Goal: Complete application form: Complete application form

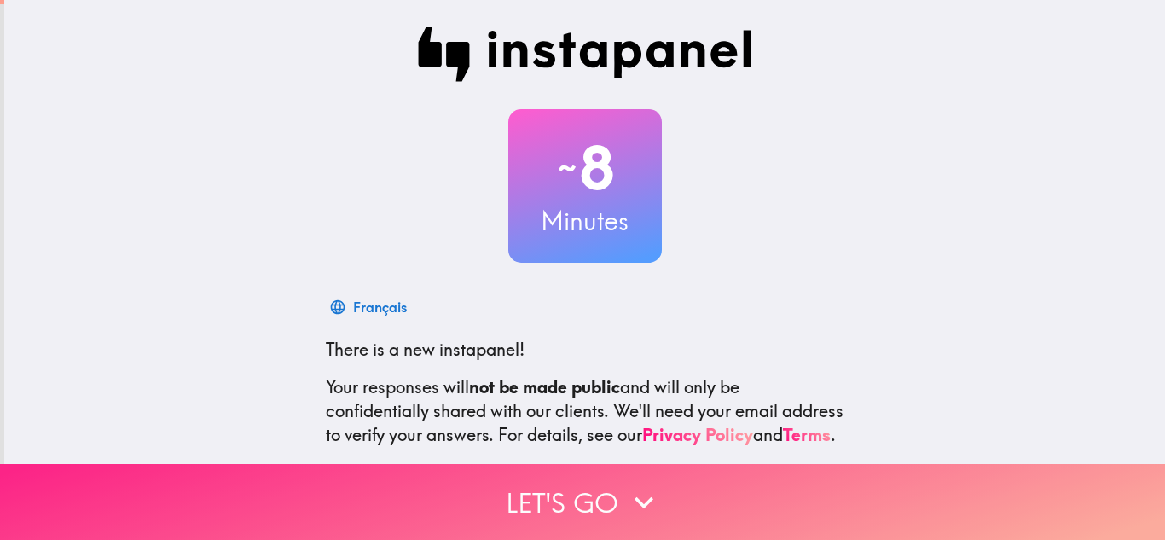
click at [609, 497] on button "Let's go" at bounding box center [582, 502] width 1165 height 76
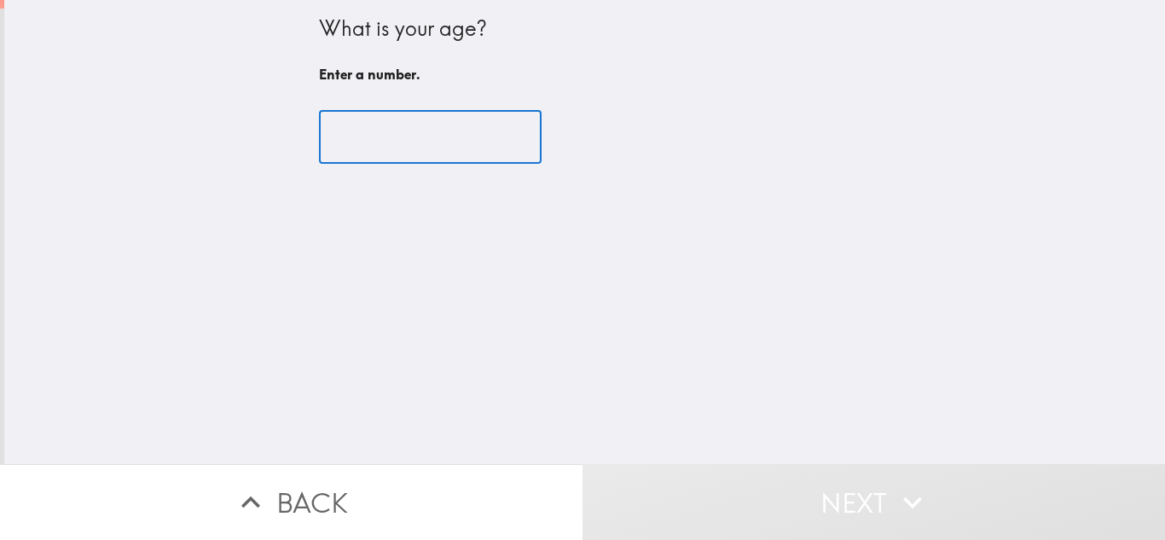
click at [400, 141] on input "number" at bounding box center [430, 137] width 223 height 53
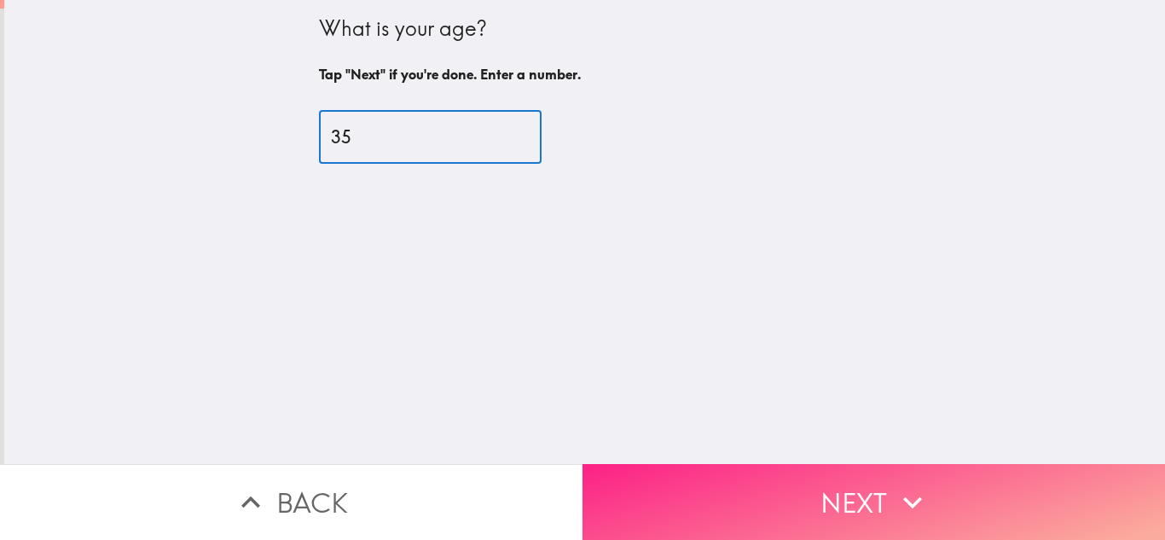
type input "35"
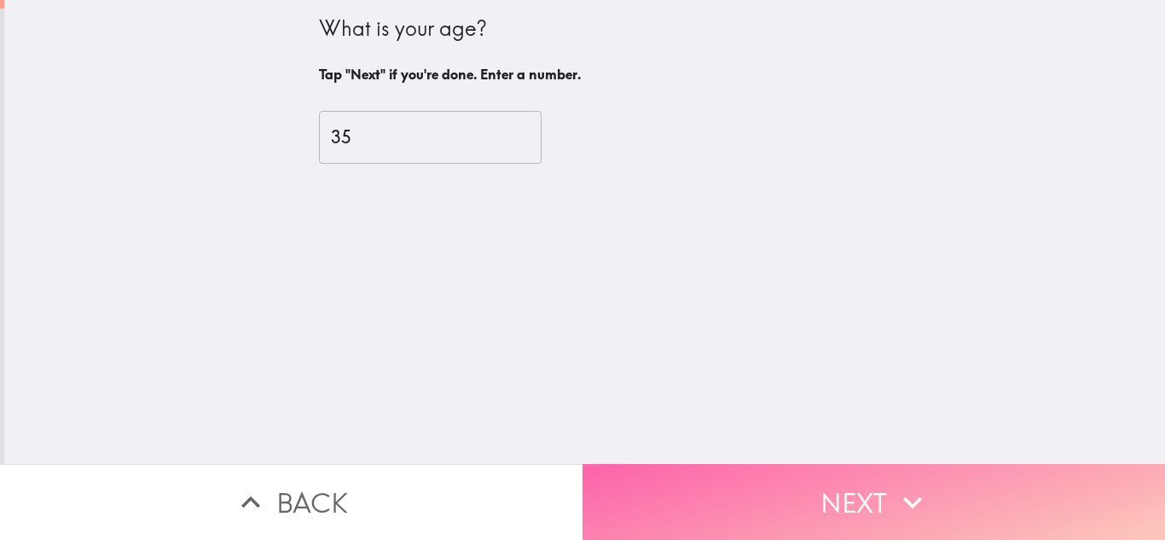
click at [787, 495] on button "Next" at bounding box center [874, 502] width 583 height 76
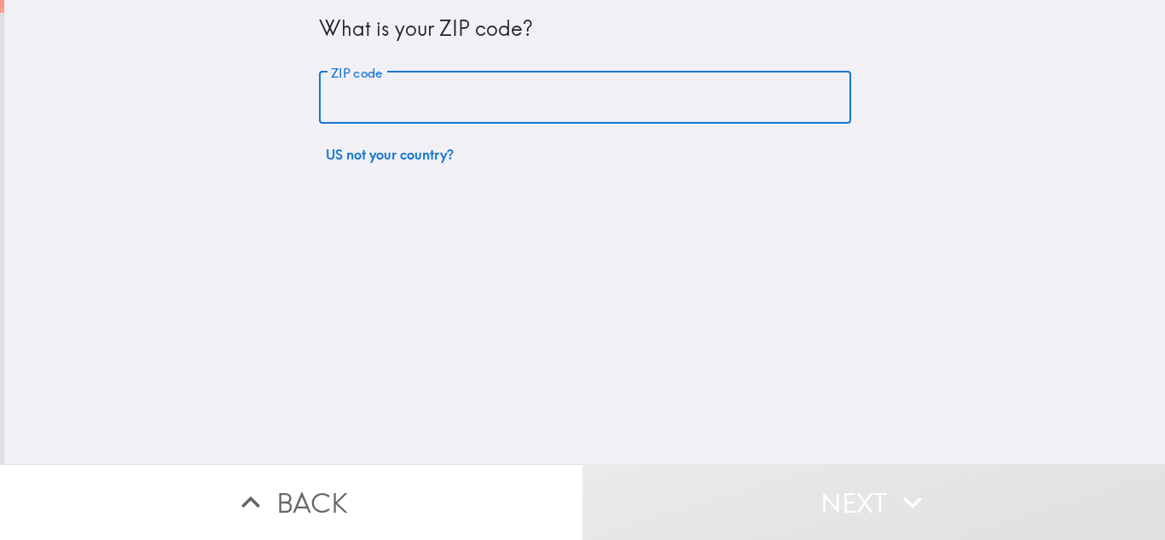
click at [644, 118] on input "ZIP code" at bounding box center [585, 98] width 532 height 53
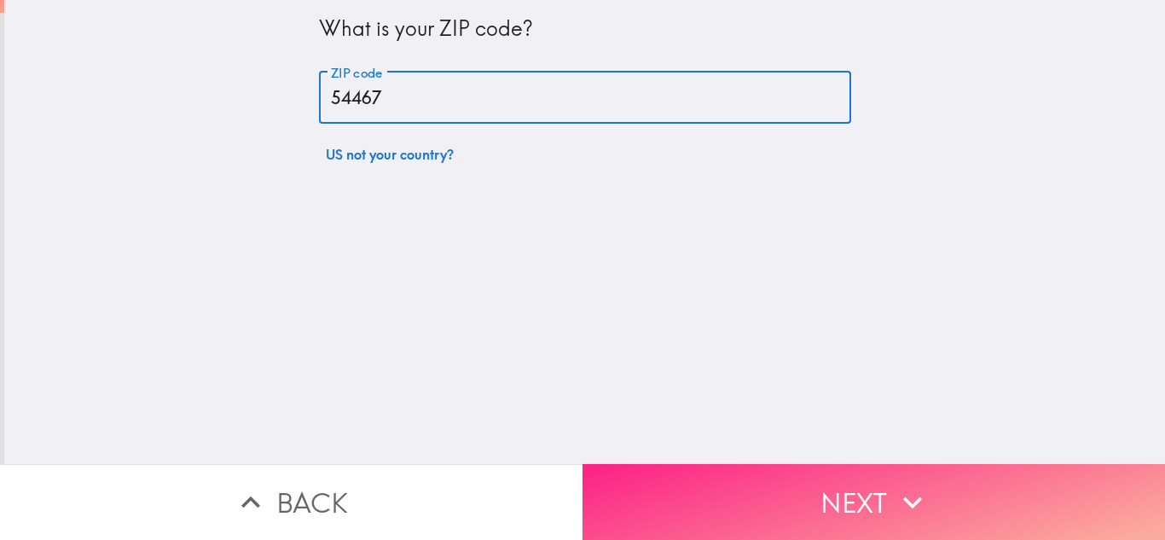
type input "54467"
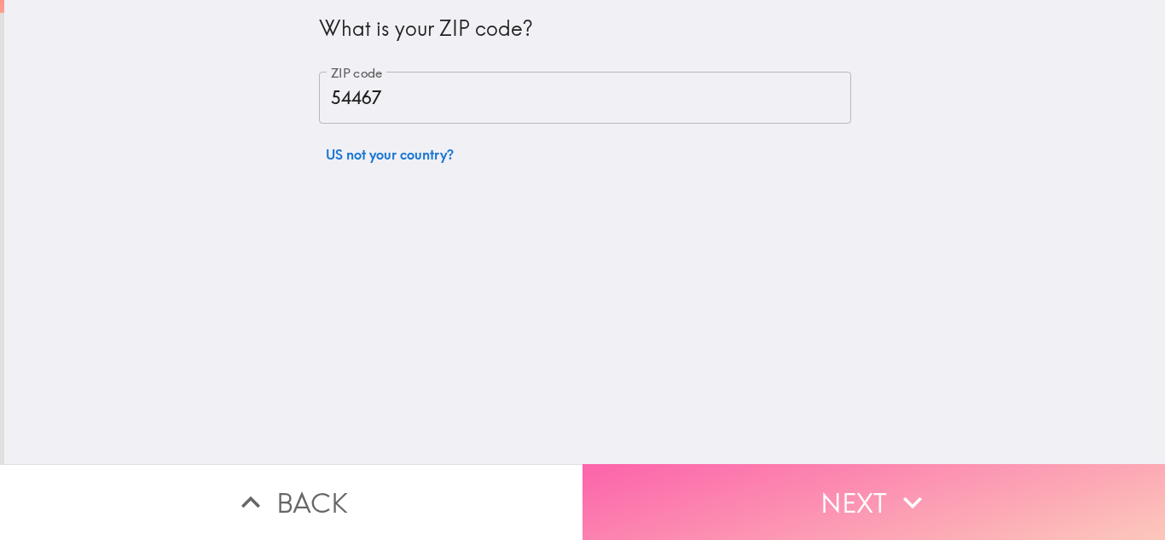
click at [757, 481] on button "Next" at bounding box center [874, 502] width 583 height 76
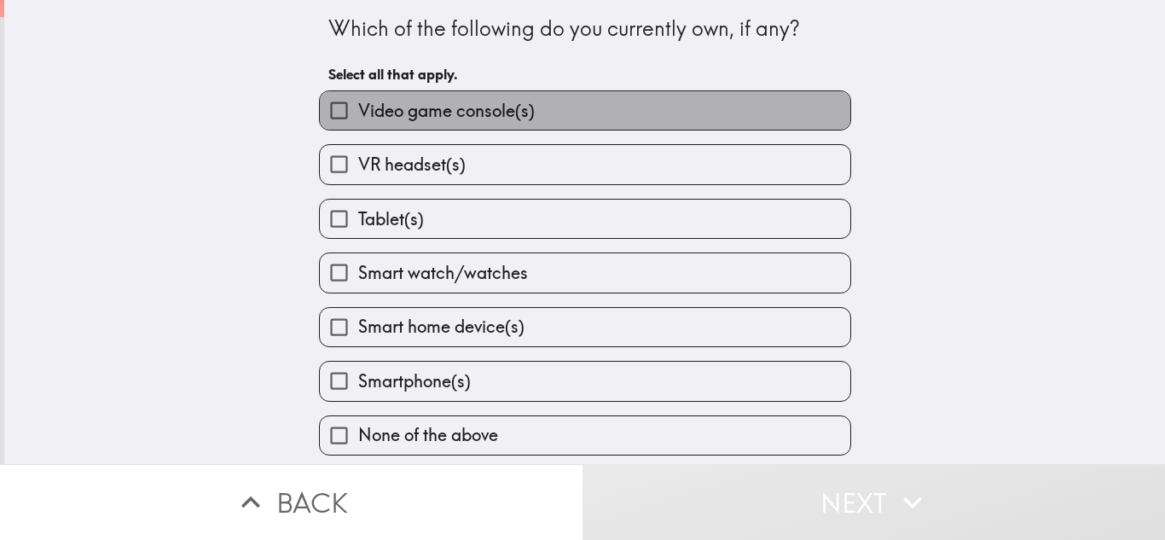
click at [726, 116] on label "Video game console(s)" at bounding box center [585, 110] width 531 height 38
click at [358, 116] on input "Video game console(s)" at bounding box center [339, 110] width 38 height 38
checkbox input "true"
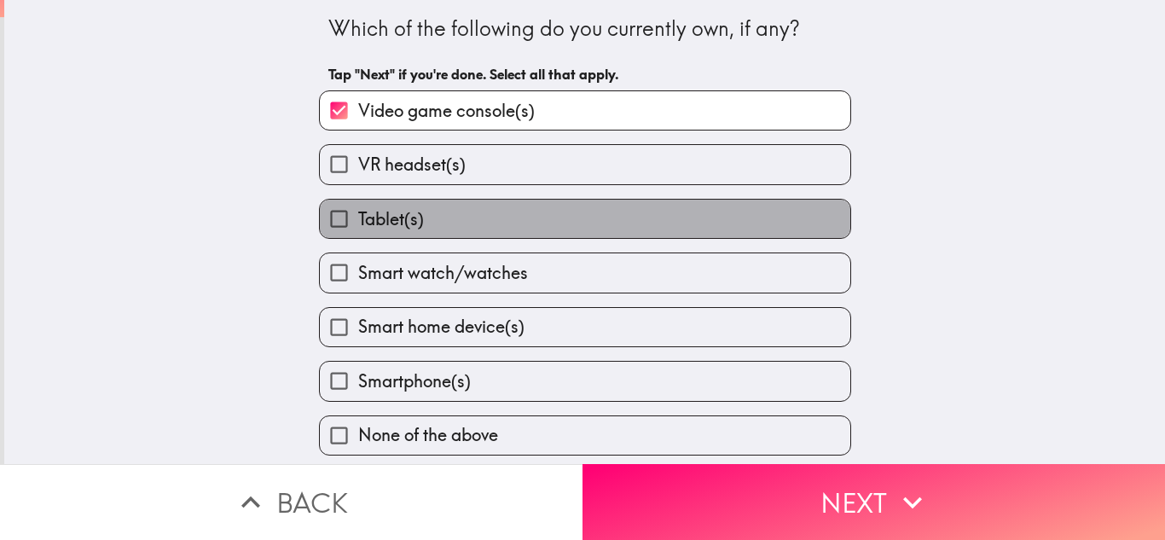
click at [697, 216] on label "Tablet(s)" at bounding box center [585, 219] width 531 height 38
click at [358, 216] on input "Tablet(s)" at bounding box center [339, 219] width 38 height 38
checkbox input "true"
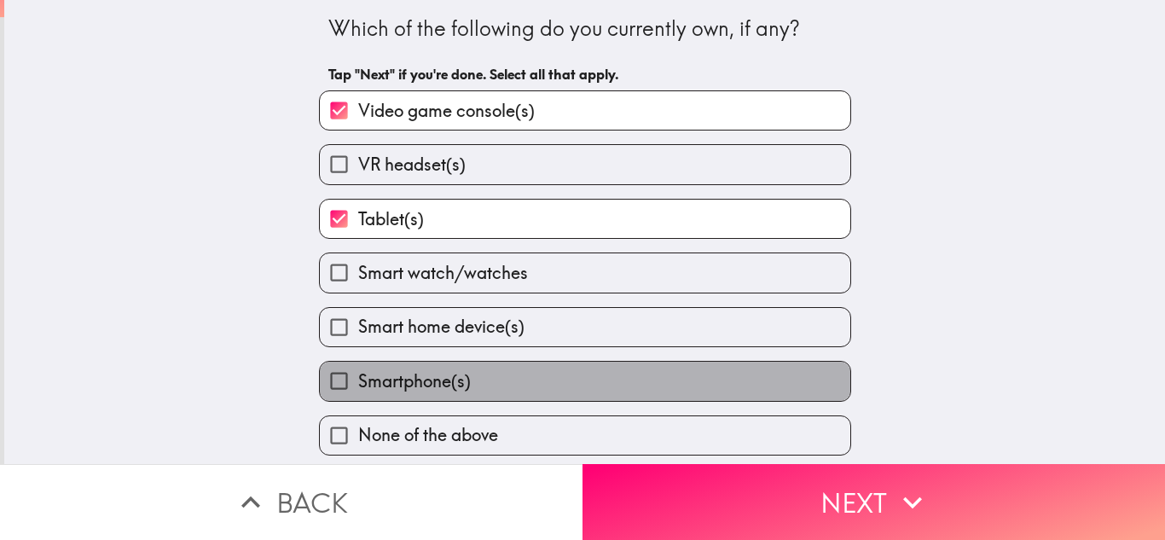
click at [675, 378] on label "Smartphone(s)" at bounding box center [585, 381] width 531 height 38
click at [358, 378] on input "Smartphone(s)" at bounding box center [339, 381] width 38 height 38
checkbox input "true"
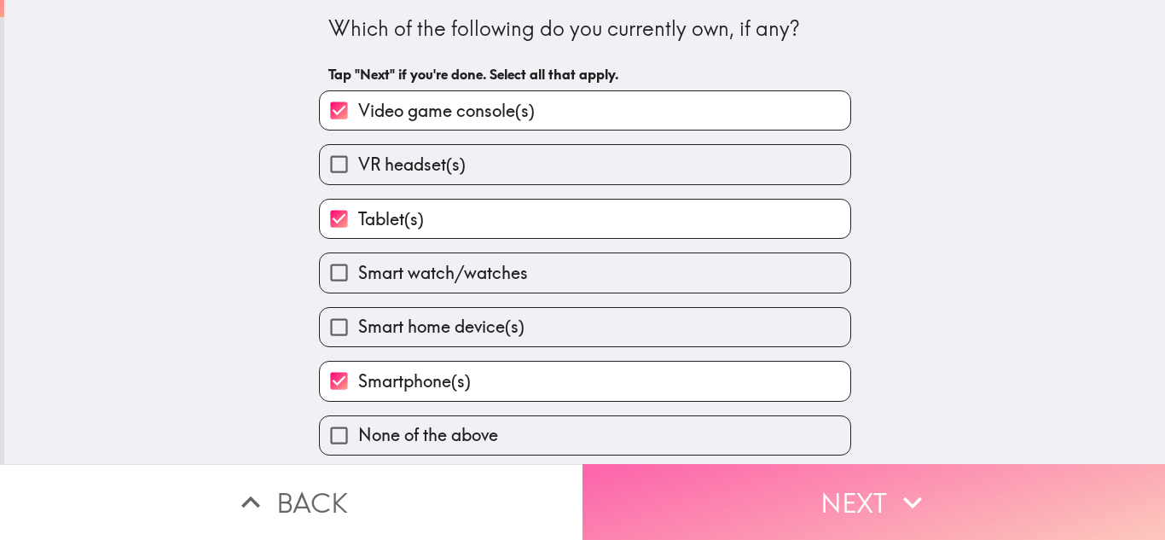
click at [732, 492] on button "Next" at bounding box center [874, 502] width 583 height 76
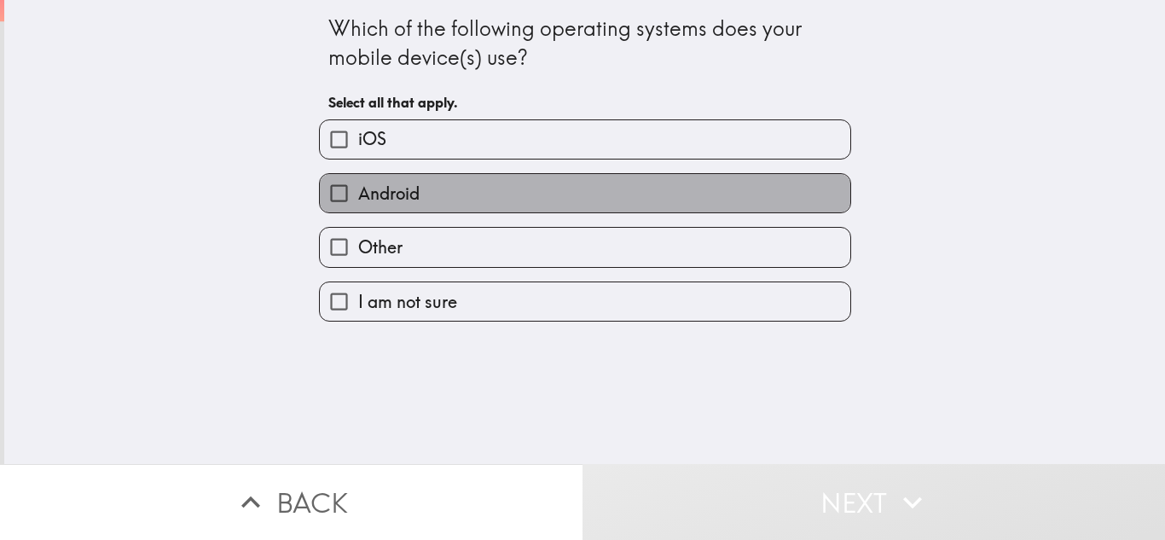
click at [717, 191] on label "Android" at bounding box center [585, 193] width 531 height 38
click at [358, 191] on input "Android" at bounding box center [339, 193] width 38 height 38
checkbox input "true"
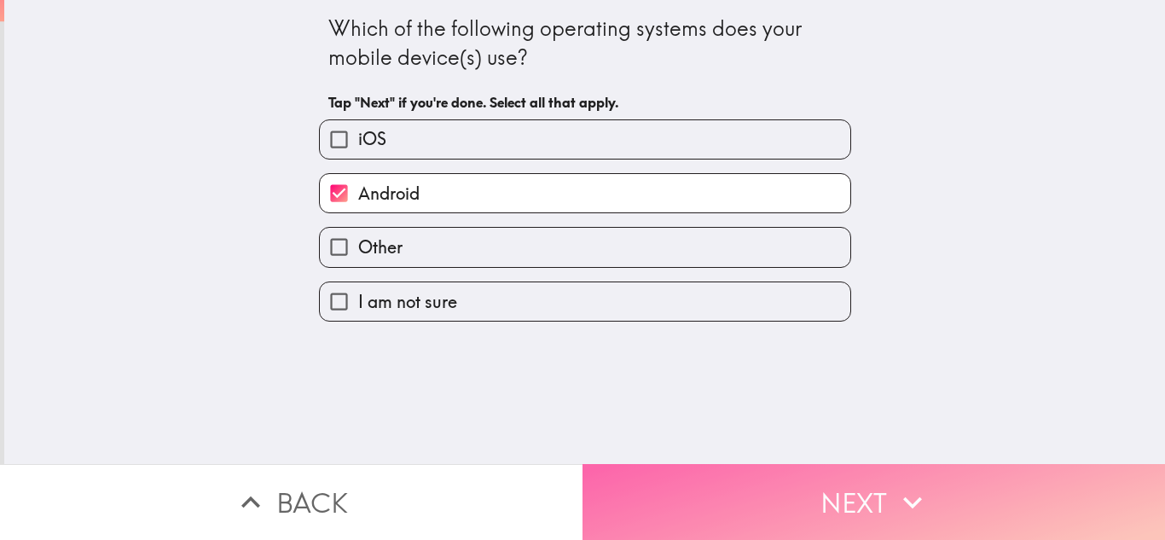
click at [751, 490] on button "Next" at bounding box center [874, 502] width 583 height 76
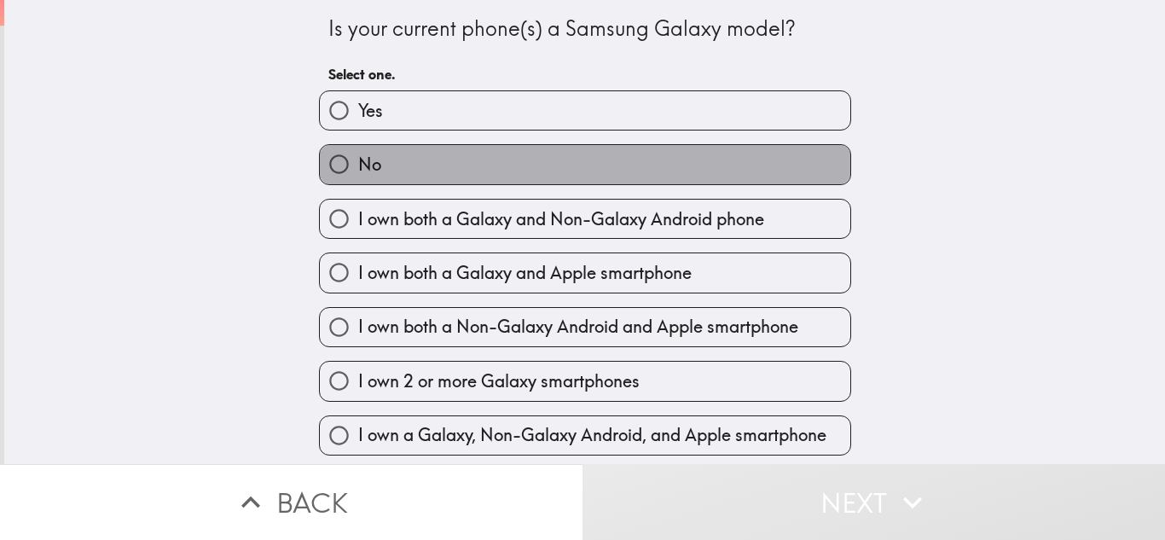
click at [713, 154] on label "No" at bounding box center [585, 164] width 531 height 38
click at [358, 154] on input "No" at bounding box center [339, 164] width 38 height 38
radio input "true"
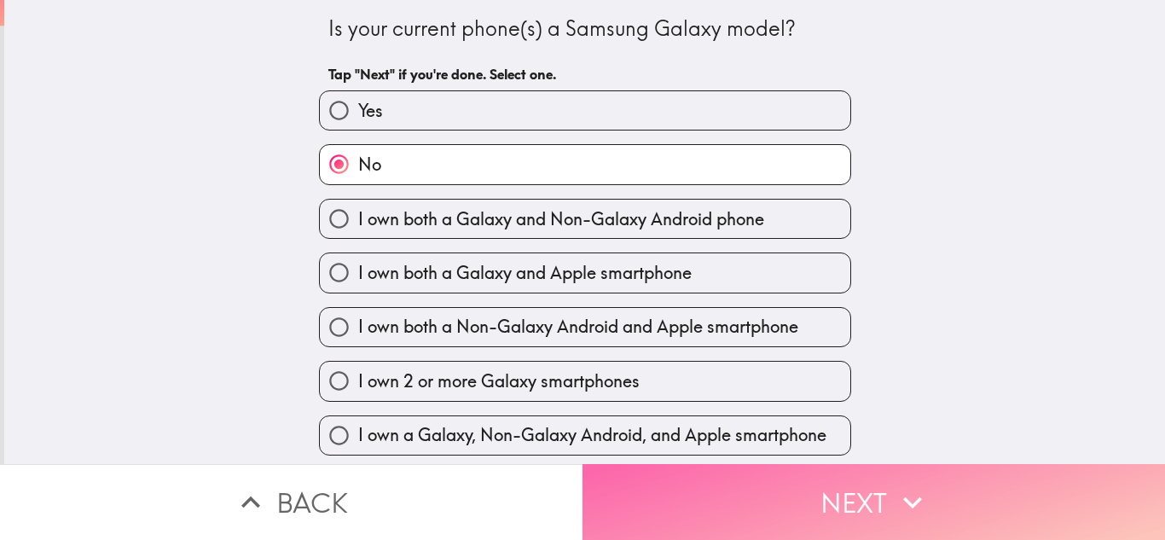
click at [747, 481] on button "Next" at bounding box center [874, 502] width 583 height 76
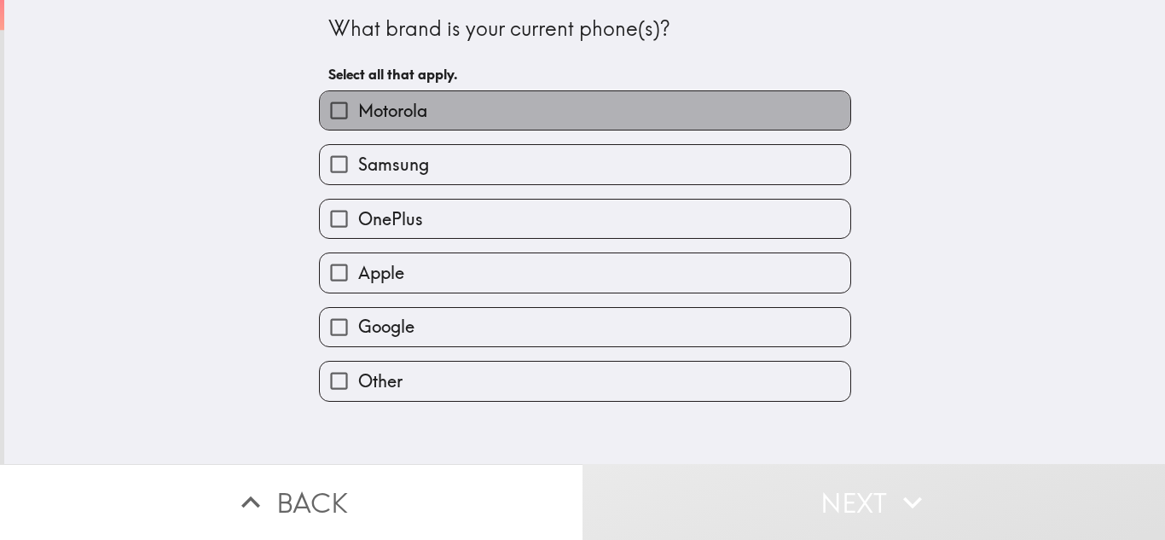
click at [724, 107] on label "Motorola" at bounding box center [585, 110] width 531 height 38
click at [358, 107] on input "Motorola" at bounding box center [339, 110] width 38 height 38
checkbox input "true"
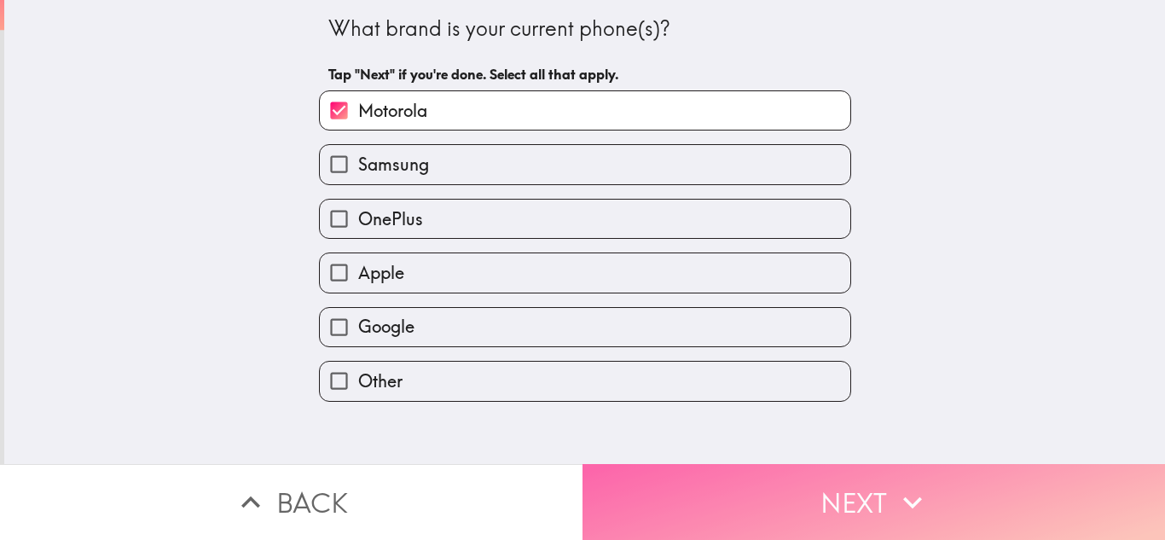
click at [786, 481] on button "Next" at bounding box center [874, 502] width 583 height 76
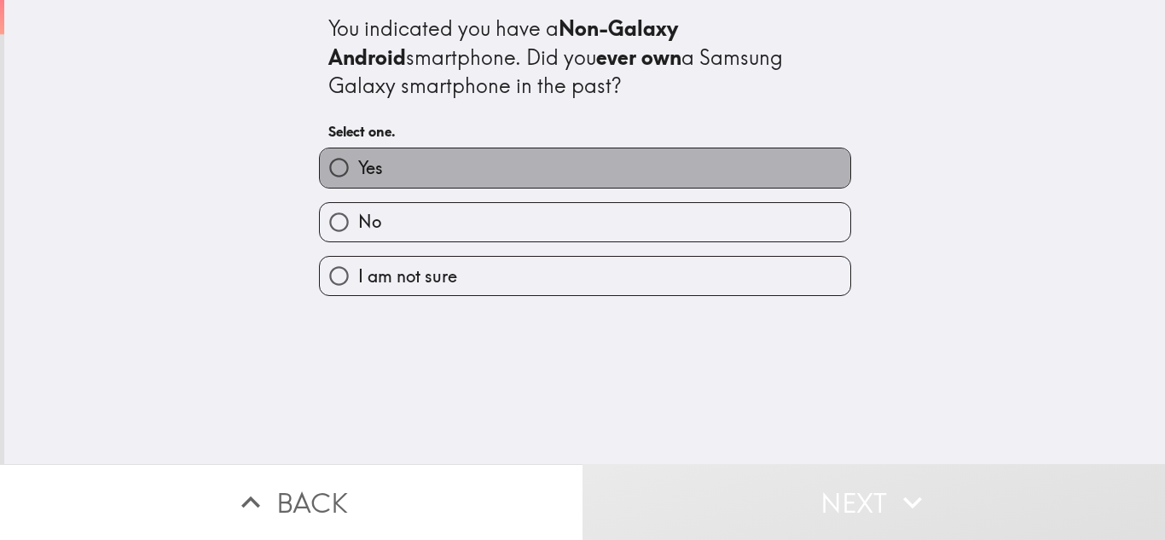
click at [709, 181] on label "Yes" at bounding box center [585, 167] width 531 height 38
click at [358, 181] on input "Yes" at bounding box center [339, 167] width 38 height 38
radio input "true"
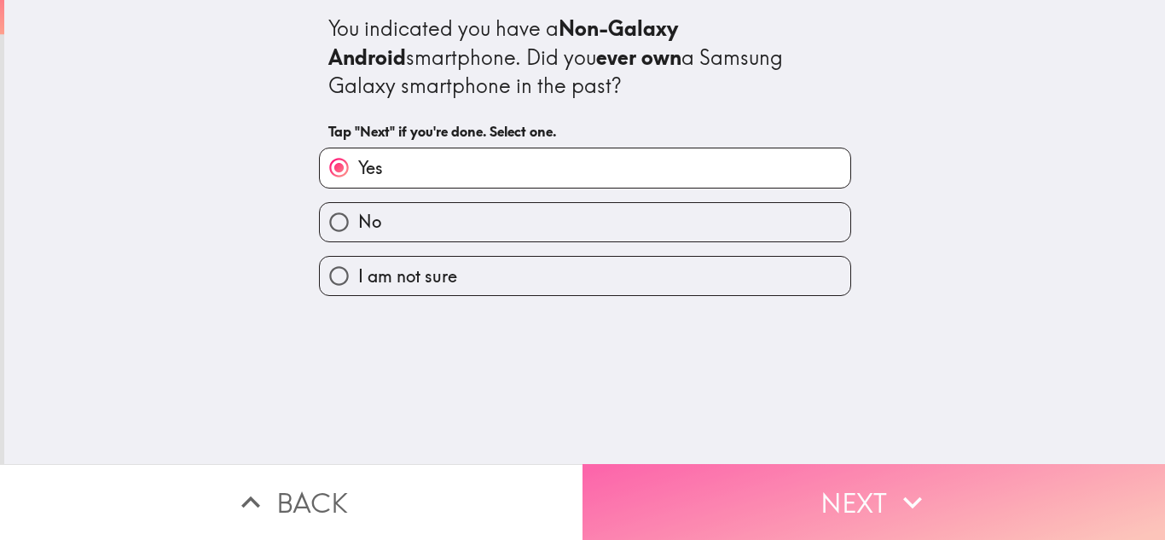
click at [784, 490] on button "Next" at bounding box center [874, 502] width 583 height 76
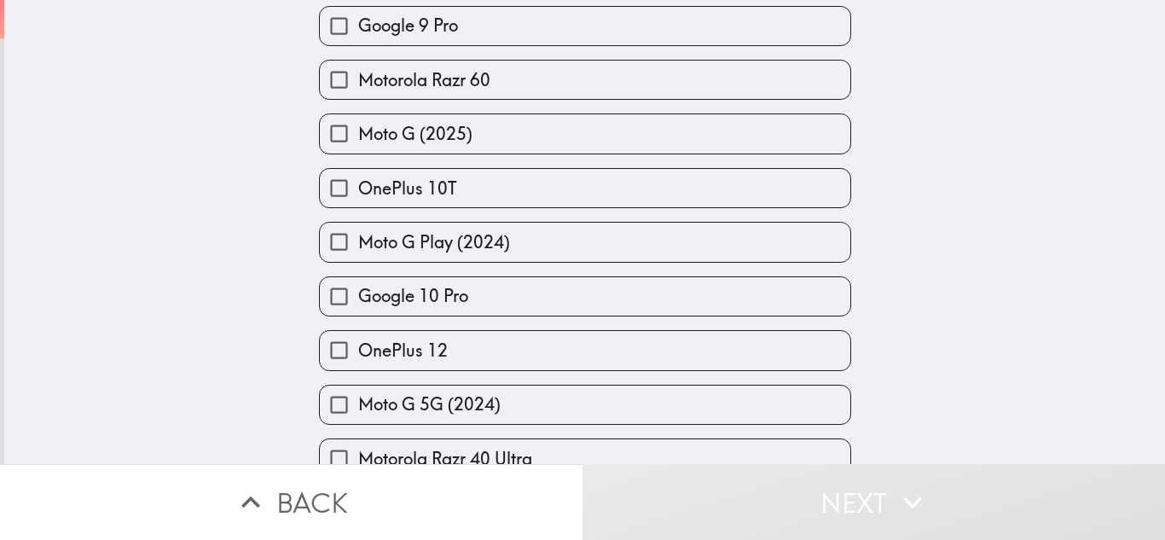
scroll to position [768, 0]
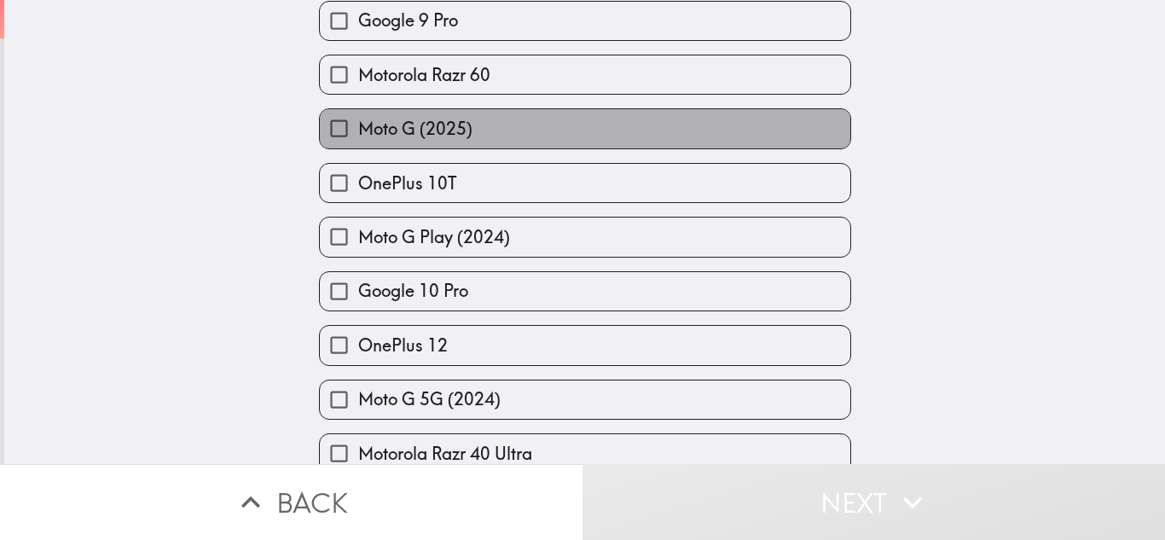
click at [734, 131] on label "Moto G (2025)" at bounding box center [585, 128] width 531 height 38
click at [358, 131] on input "Moto G (2025)" at bounding box center [339, 128] width 38 height 38
checkbox input "true"
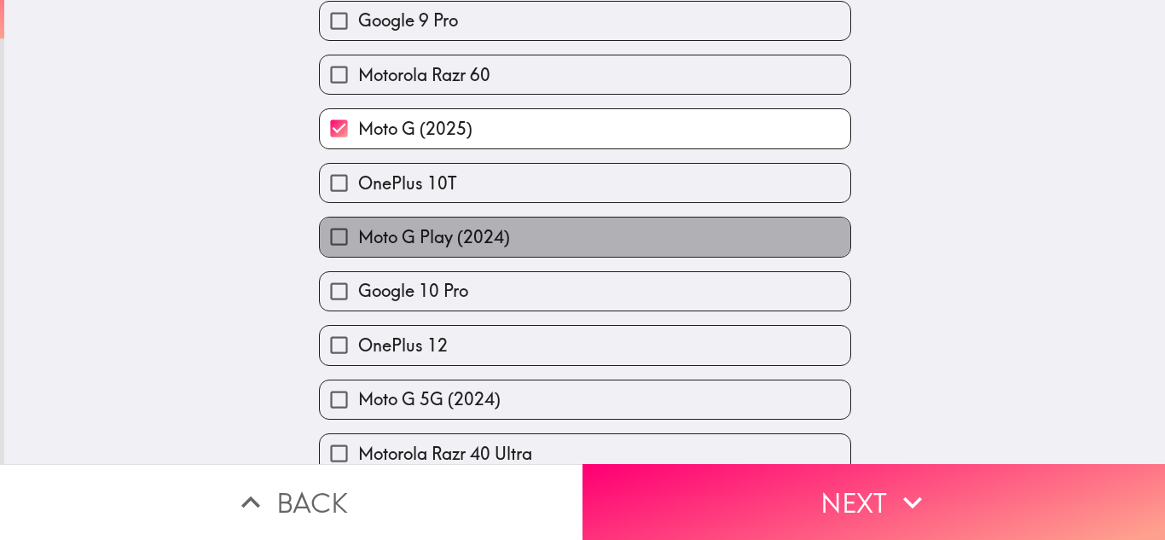
click at [684, 242] on label "Moto G Play (2024)" at bounding box center [585, 237] width 531 height 38
click at [358, 242] on input "Moto G Play (2024)" at bounding box center [339, 237] width 38 height 38
checkbox input "true"
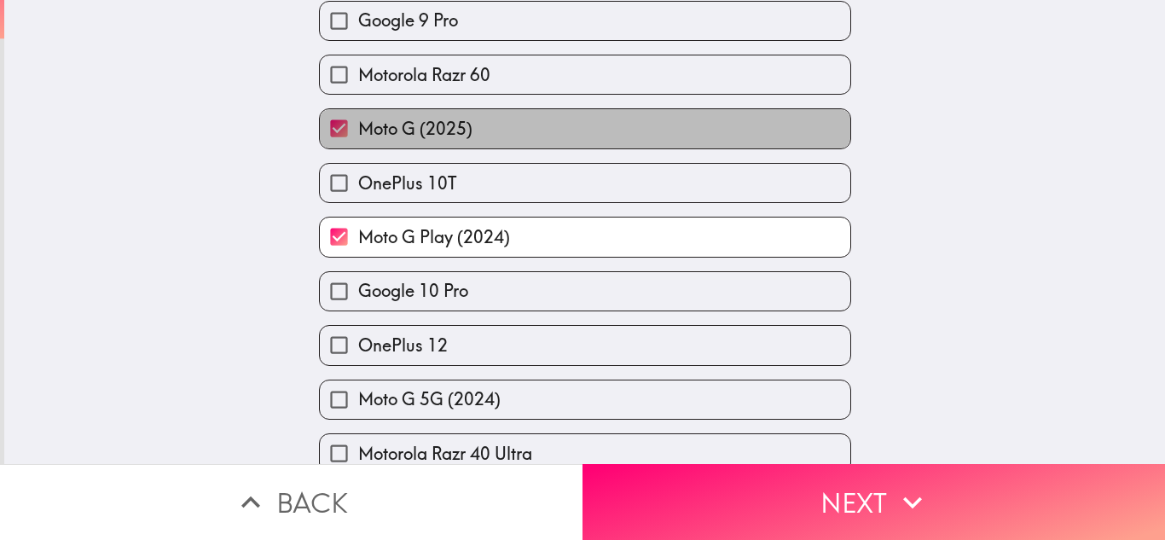
click at [625, 116] on label "Moto G (2025)" at bounding box center [585, 128] width 531 height 38
click at [358, 116] on input "Moto G (2025)" at bounding box center [339, 128] width 38 height 38
checkbox input "false"
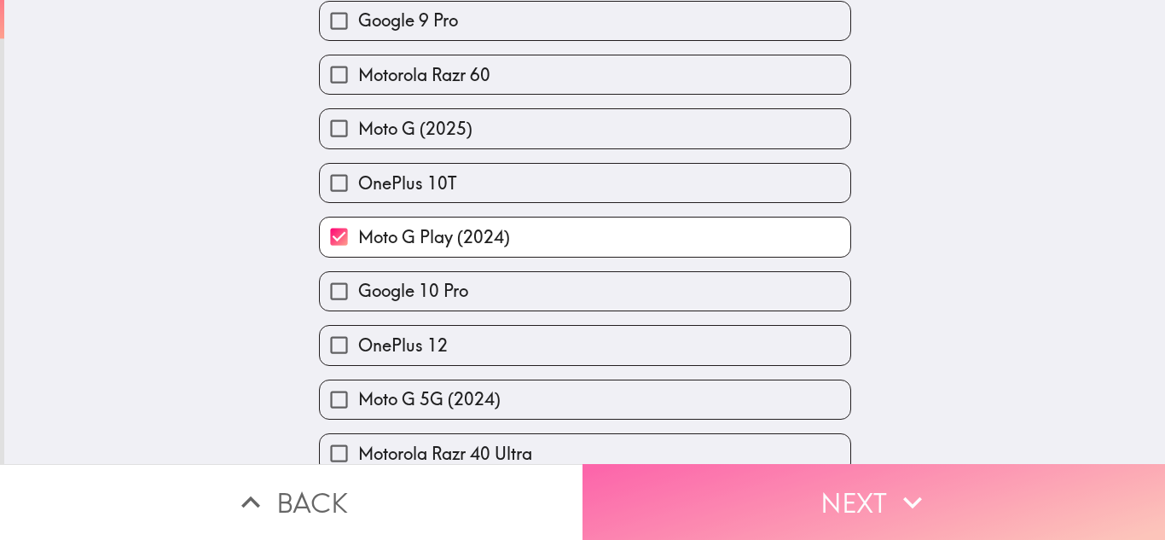
click at [780, 496] on button "Next" at bounding box center [874, 502] width 583 height 76
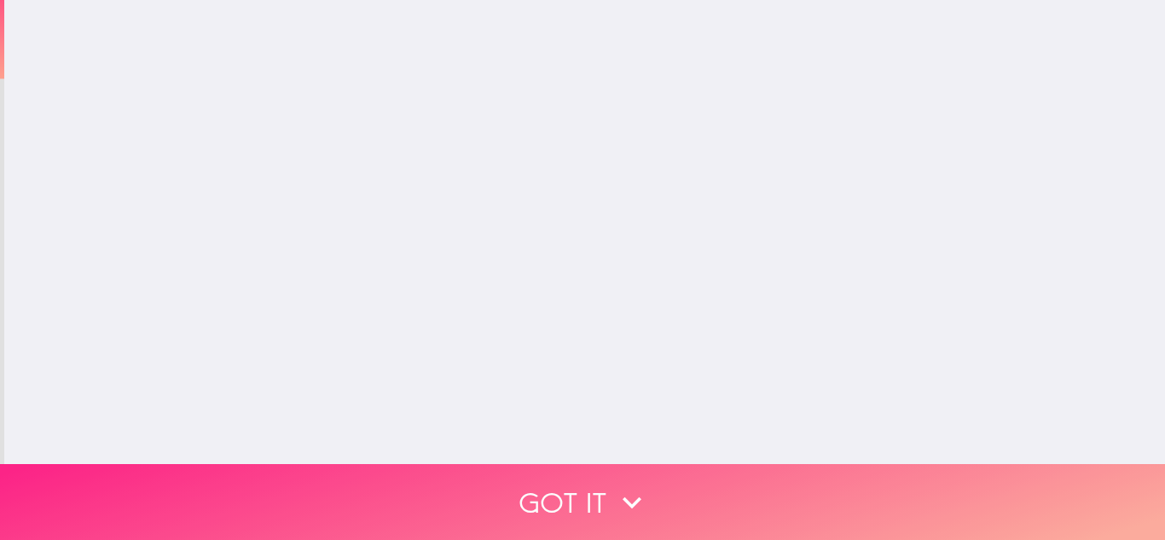
scroll to position [0, 0]
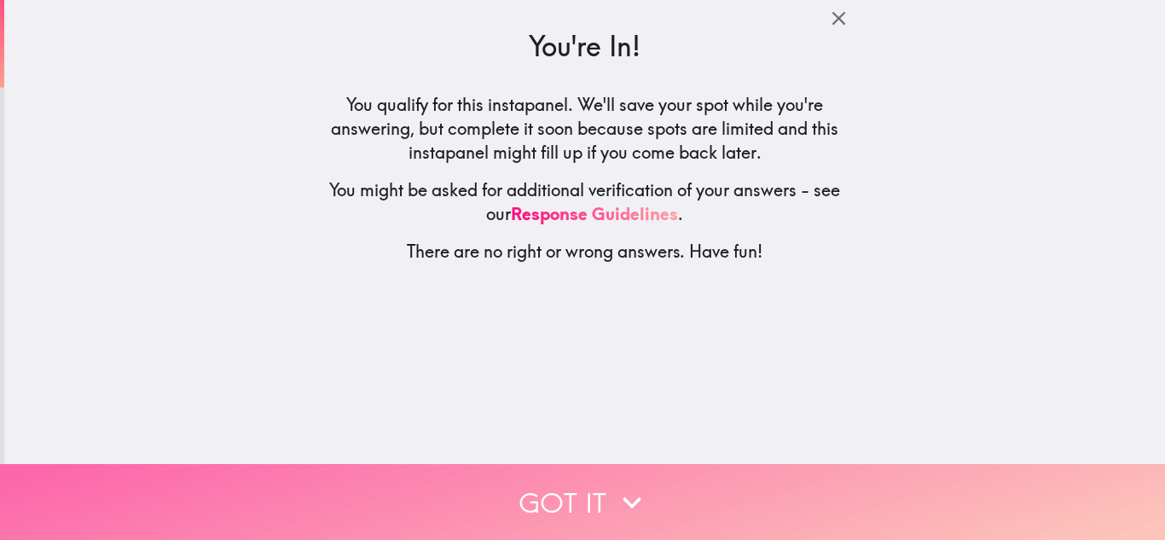
click at [669, 483] on button "Got it" at bounding box center [582, 502] width 1165 height 76
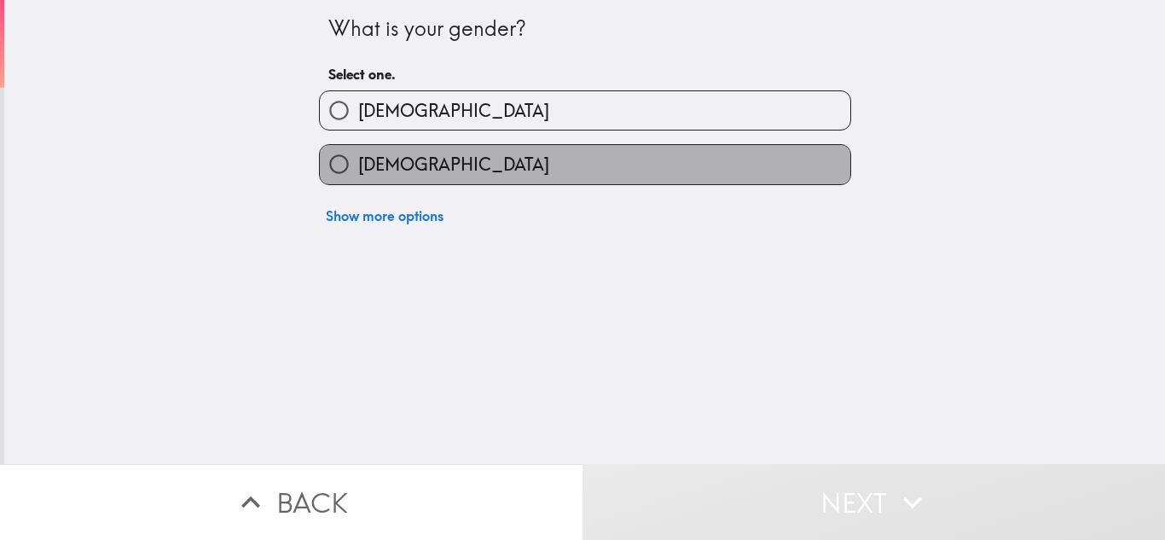
click at [604, 177] on label "Female" at bounding box center [585, 164] width 531 height 38
click at [358, 177] on input "Female" at bounding box center [339, 164] width 38 height 38
radio input "true"
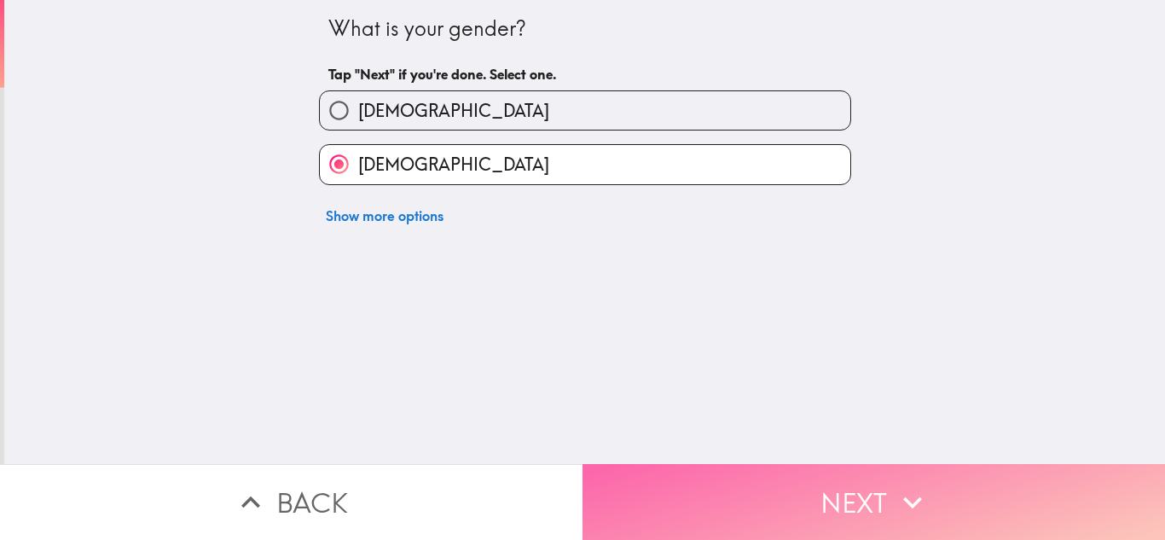
click at [726, 499] on button "Next" at bounding box center [874, 502] width 583 height 76
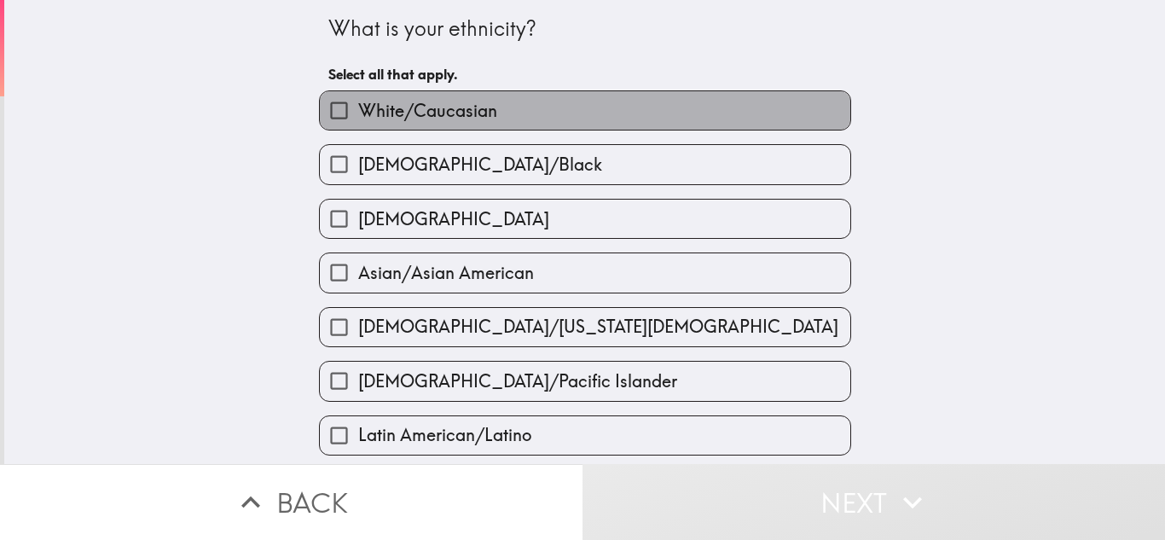
click at [685, 102] on label "White/Caucasian" at bounding box center [585, 110] width 531 height 38
click at [358, 102] on input "White/Caucasian" at bounding box center [339, 110] width 38 height 38
checkbox input "true"
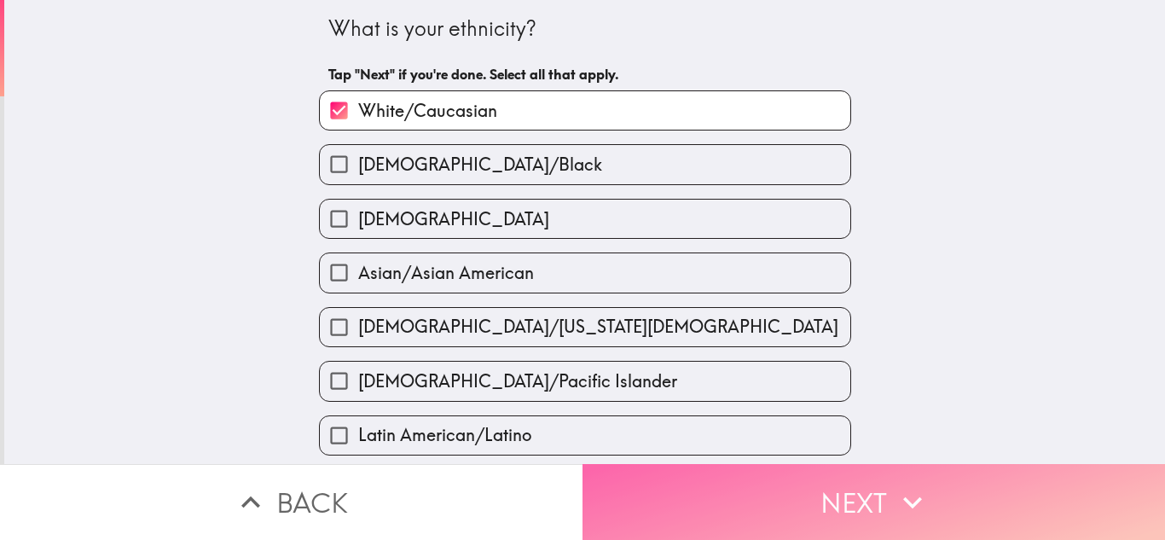
click at [744, 490] on button "Next" at bounding box center [874, 502] width 583 height 76
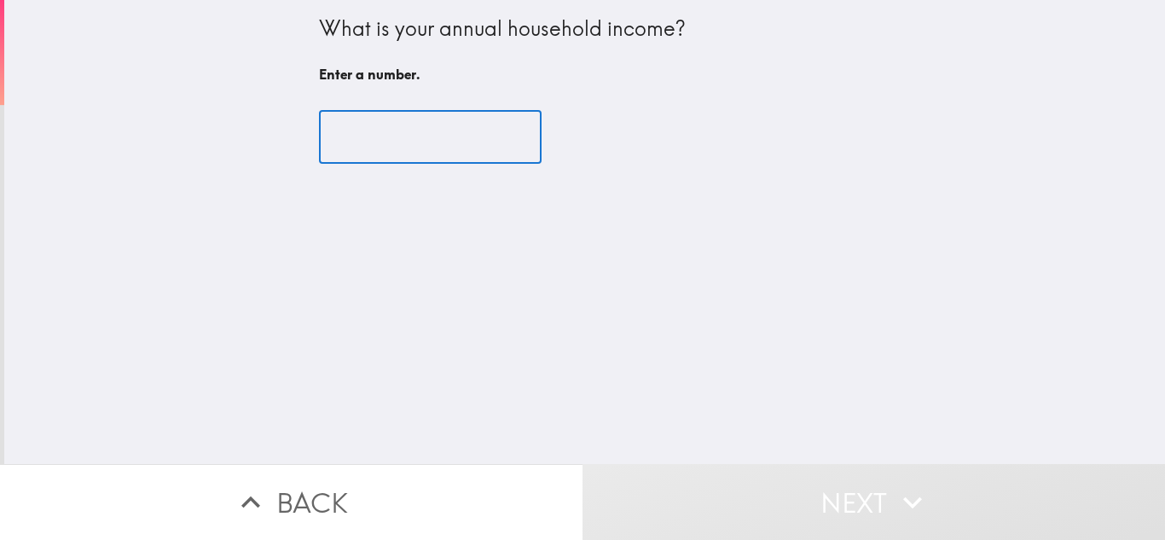
click at [464, 139] on input "number" at bounding box center [430, 137] width 223 height 53
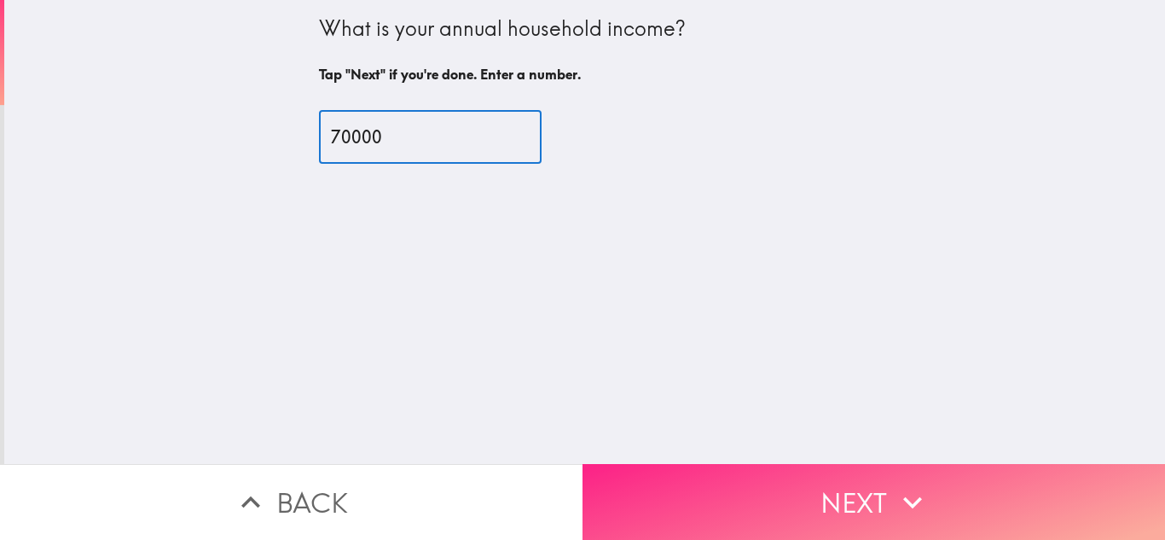
type input "70000"
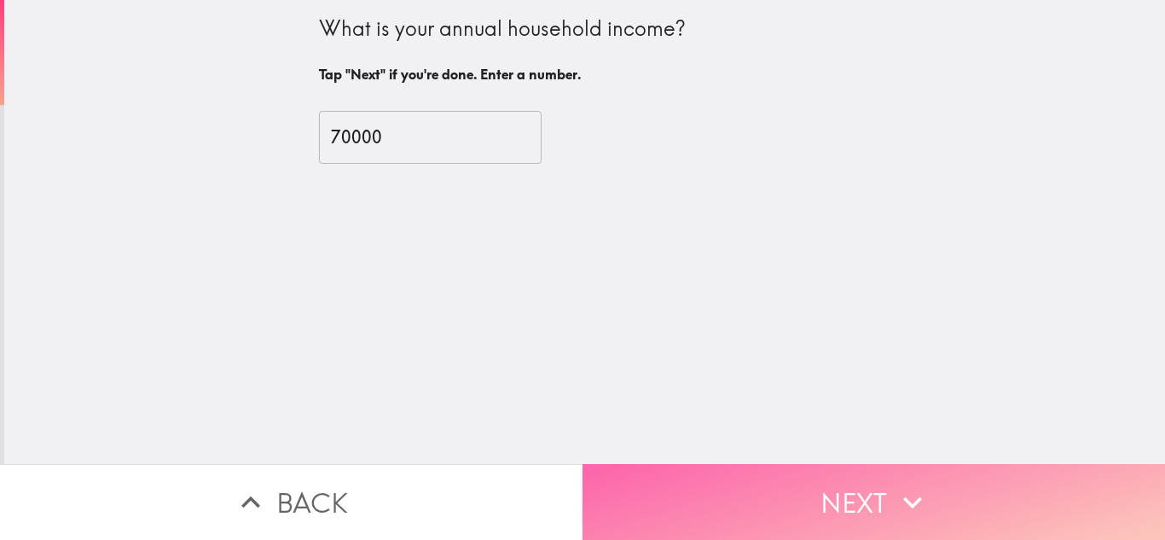
click at [688, 489] on button "Next" at bounding box center [874, 502] width 583 height 76
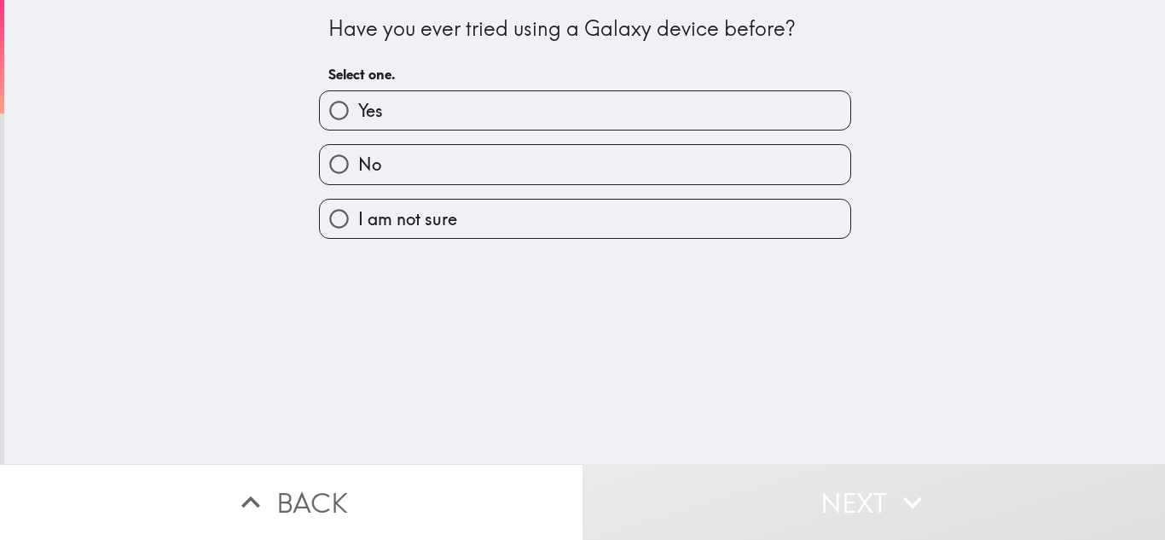
click at [635, 111] on label "Yes" at bounding box center [585, 110] width 531 height 38
click at [358, 111] on input "Yes" at bounding box center [339, 110] width 38 height 38
radio input "true"
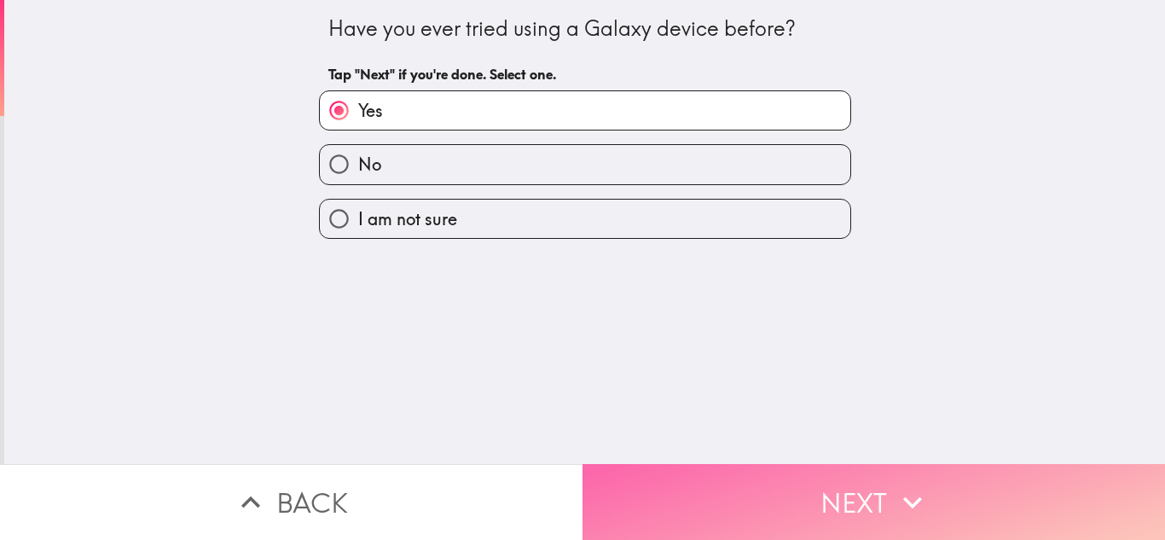
click at [771, 484] on button "Next" at bounding box center [874, 502] width 583 height 76
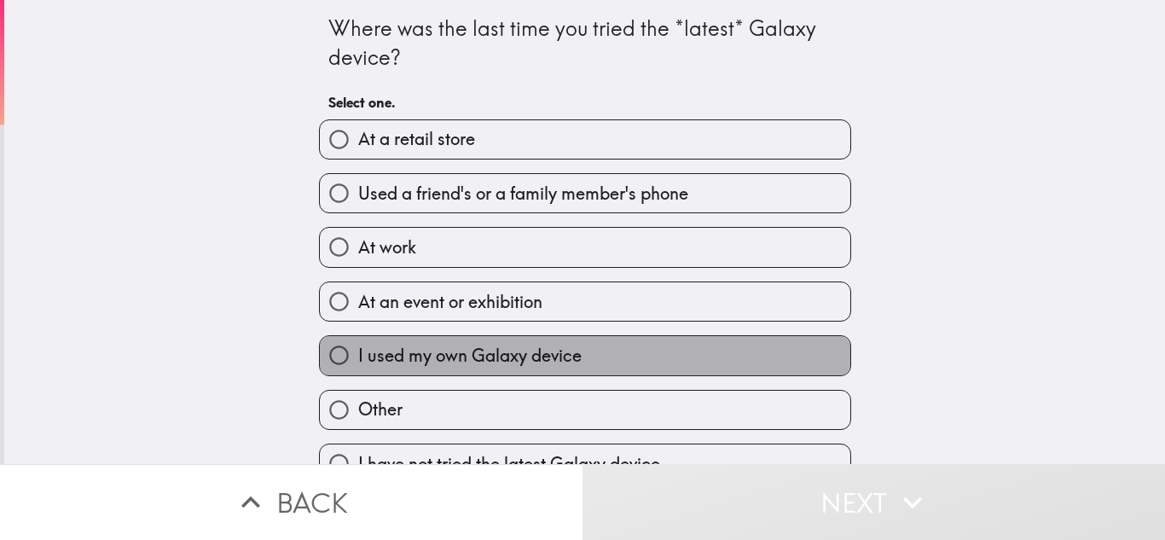
click at [724, 362] on label "I used my own Galaxy device" at bounding box center [585, 355] width 531 height 38
click at [358, 362] on input "I used my own Galaxy device" at bounding box center [339, 355] width 38 height 38
radio input "true"
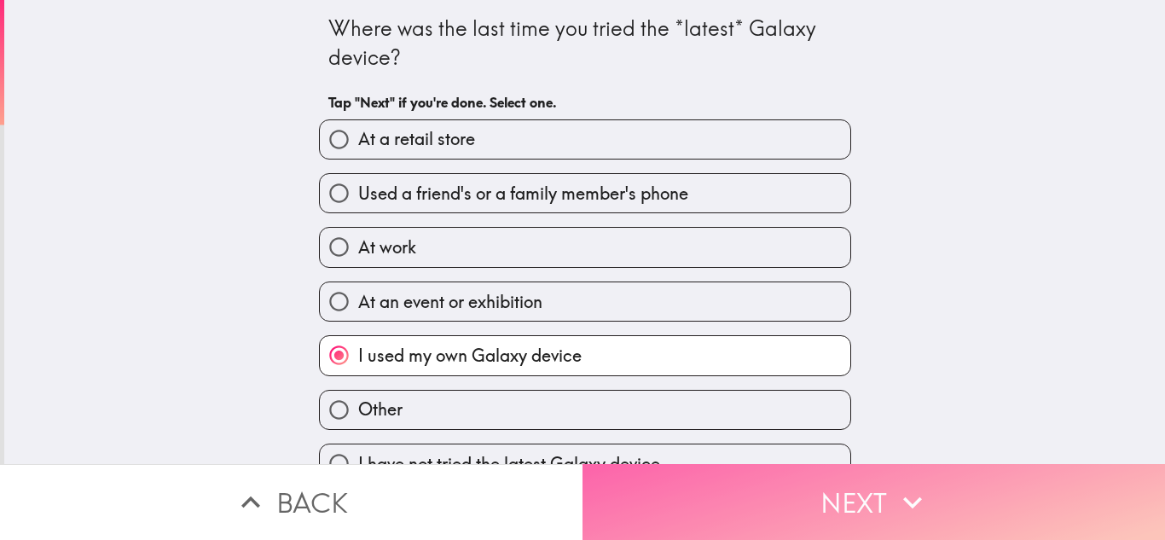
click at [785, 501] on button "Next" at bounding box center [874, 502] width 583 height 76
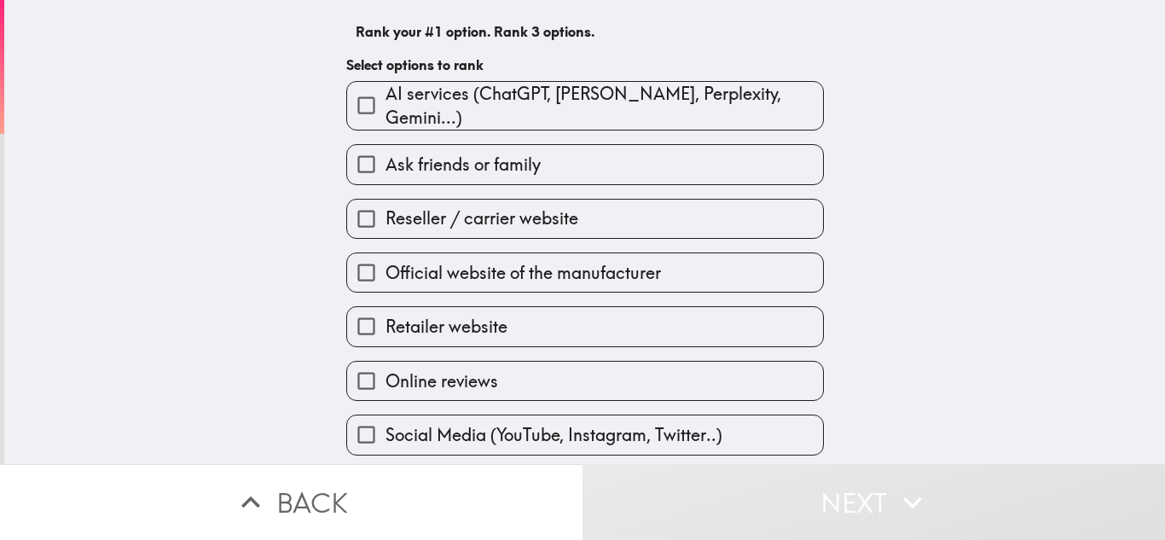
scroll to position [139, 0]
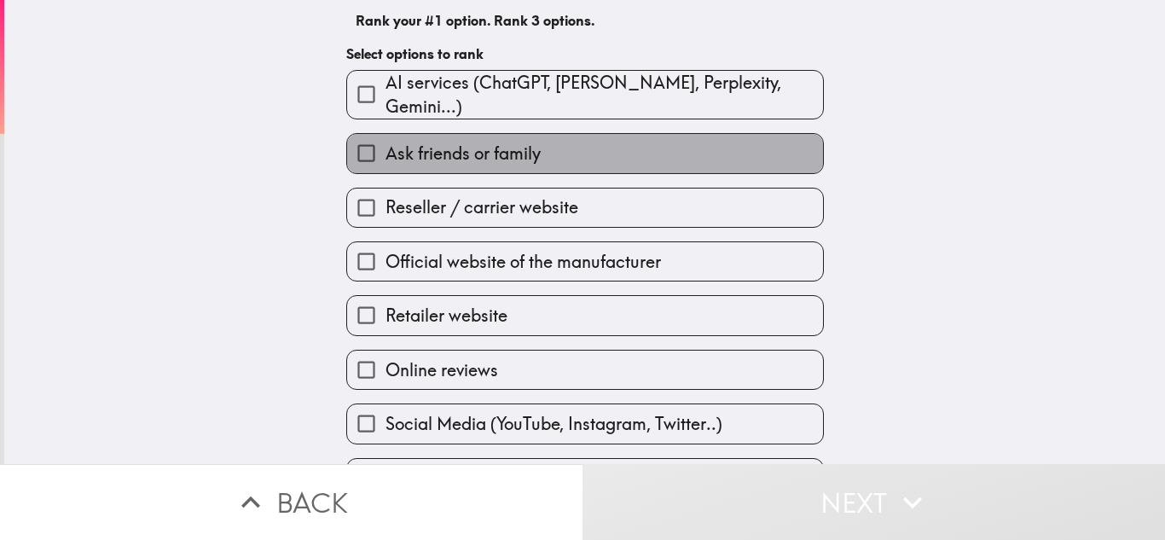
click at [709, 143] on label "Ask friends or family" at bounding box center [585, 153] width 476 height 38
click at [386, 143] on input "Ask friends or family" at bounding box center [366, 153] width 38 height 38
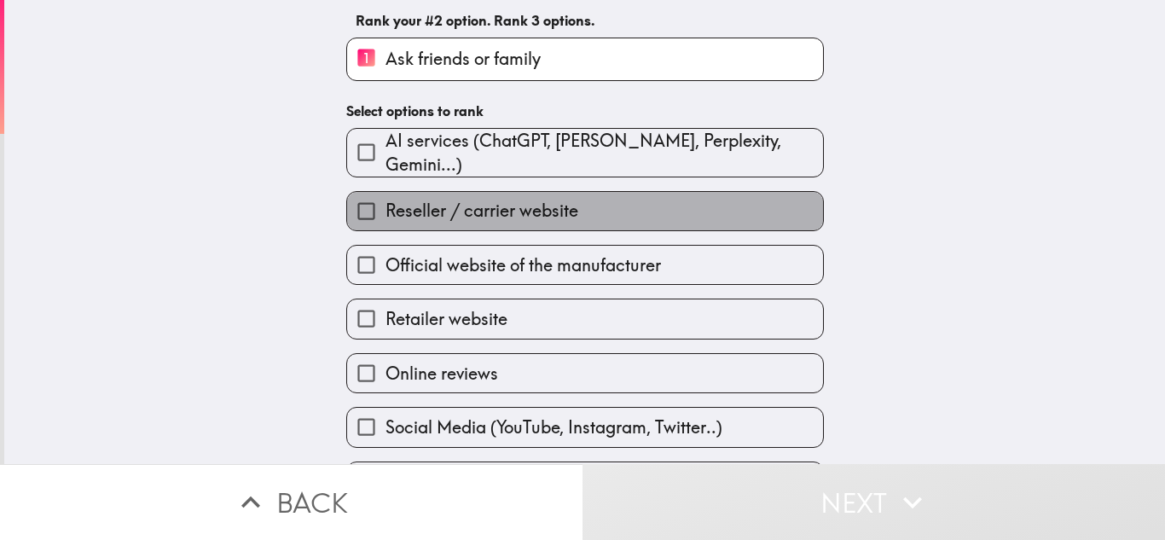
click at [686, 205] on label "Reseller / carrier website" at bounding box center [585, 211] width 476 height 38
click at [386, 205] on input "Reseller / carrier website" at bounding box center [366, 211] width 38 height 38
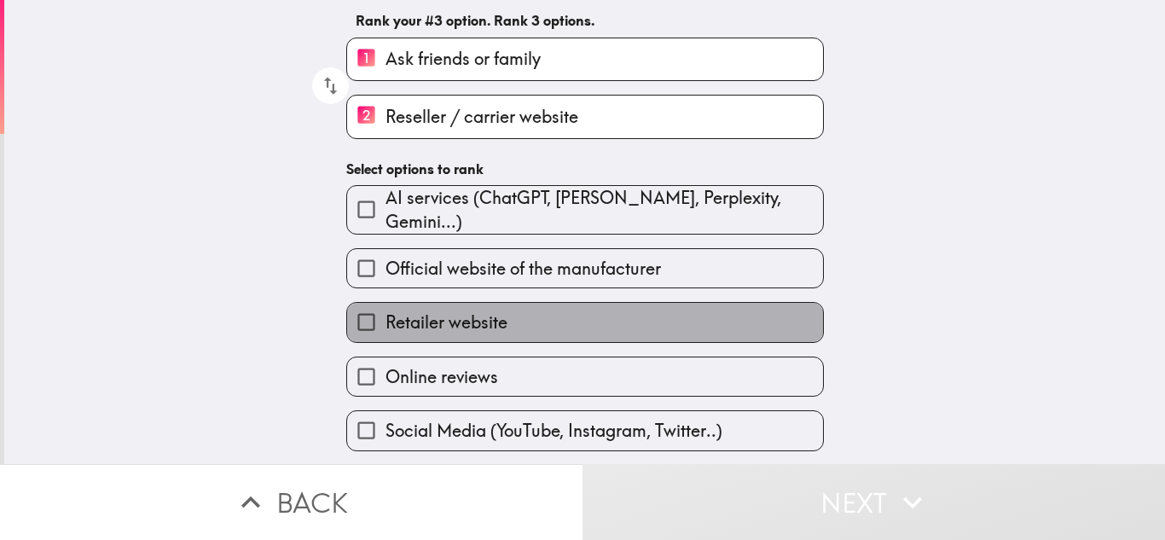
click at [619, 312] on label "Retailer website" at bounding box center [585, 322] width 476 height 38
click at [386, 312] on input "Retailer website" at bounding box center [366, 322] width 38 height 38
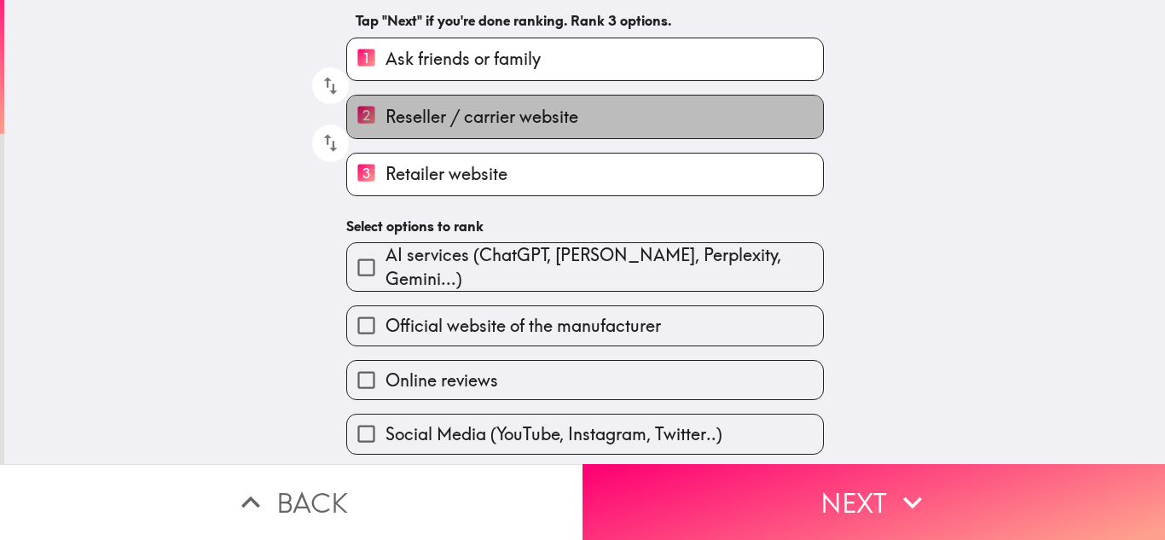
click at [459, 102] on label "2 Reseller / carrier website" at bounding box center [585, 117] width 476 height 42
click at [386, 102] on input "2 Reseller / carrier website" at bounding box center [366, 117] width 38 height 42
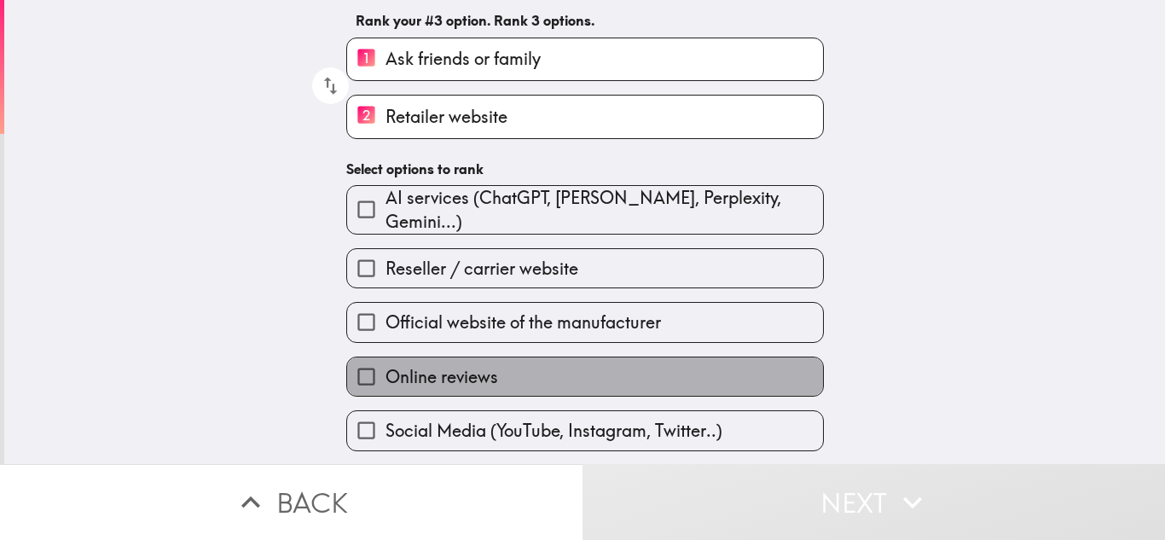
click at [449, 368] on span "Online reviews" at bounding box center [442, 377] width 113 height 24
click at [386, 368] on input "Online reviews" at bounding box center [366, 376] width 38 height 38
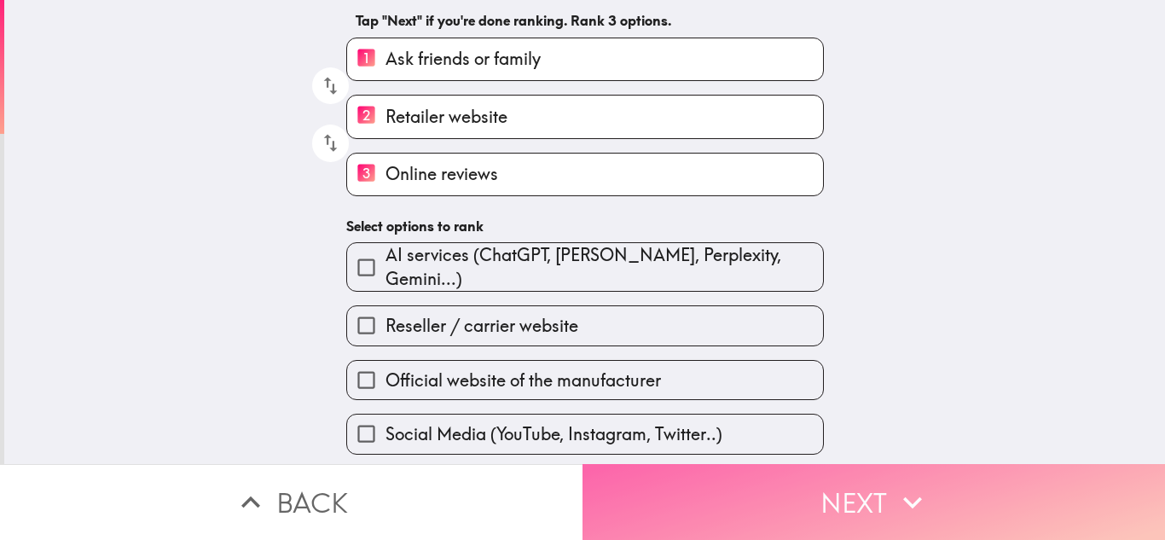
click at [746, 479] on button "Next" at bounding box center [874, 502] width 583 height 76
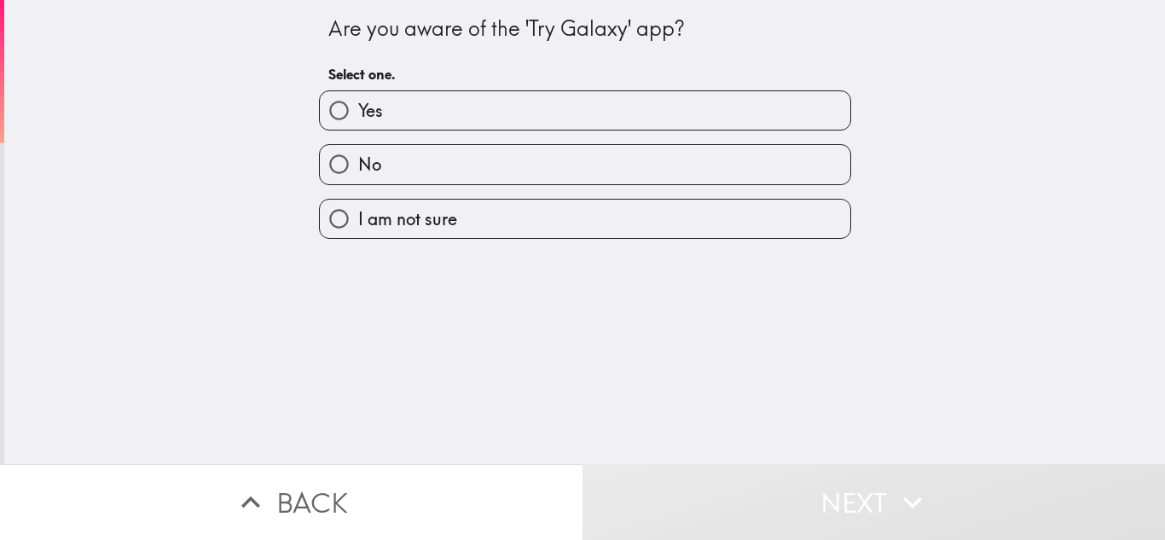
click at [664, 169] on label "No" at bounding box center [585, 164] width 531 height 38
click at [358, 169] on input "No" at bounding box center [339, 164] width 38 height 38
radio input "true"
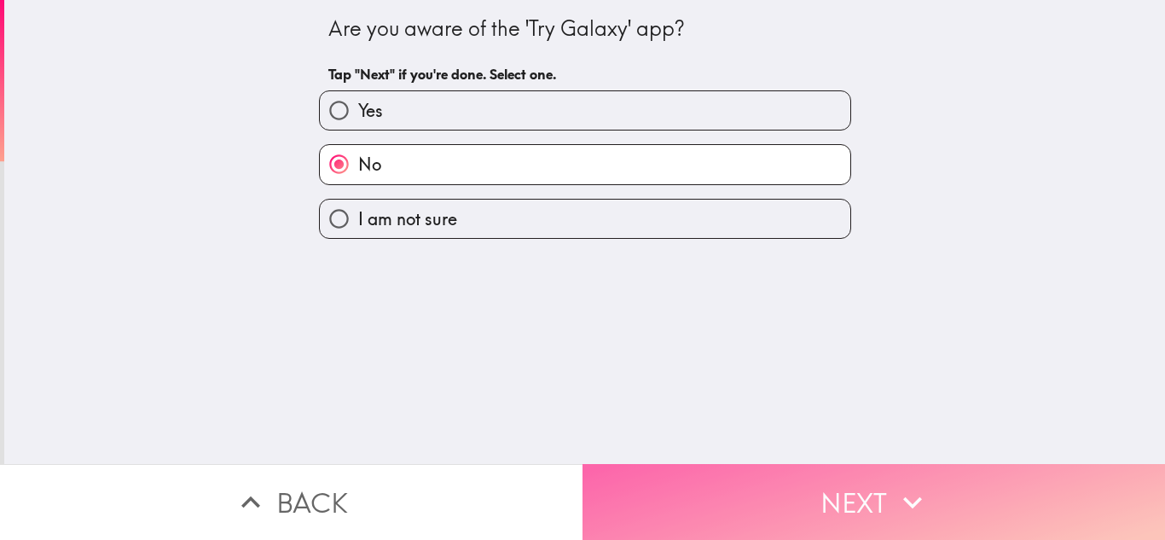
click at [789, 479] on button "Next" at bounding box center [874, 502] width 583 height 76
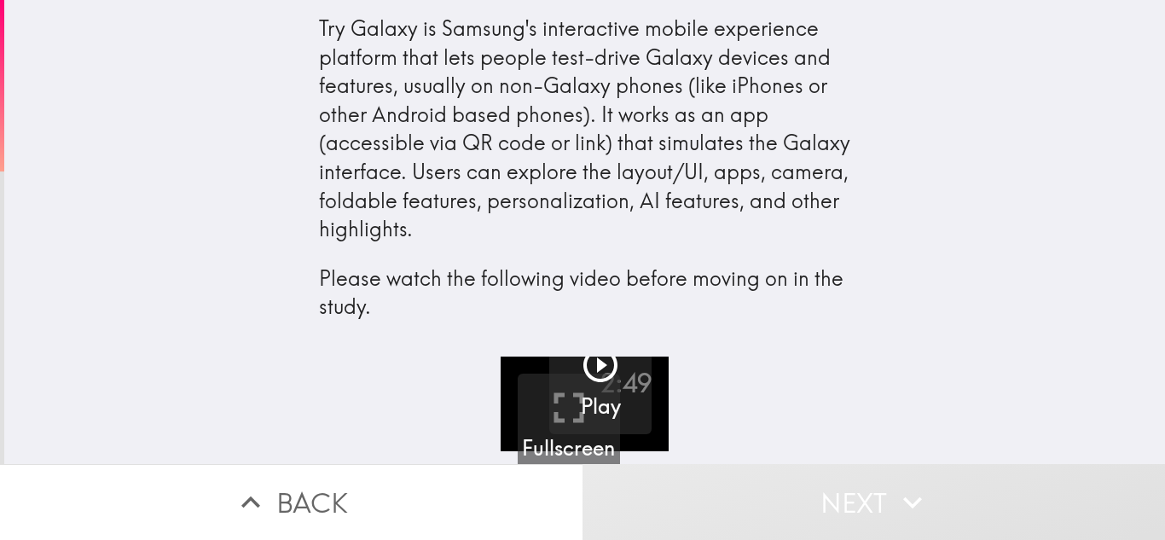
click at [892, 210] on div "Try Galaxy is Samsung's interactive mobile experience platform that lets people…" at bounding box center [584, 178] width 1161 height 357
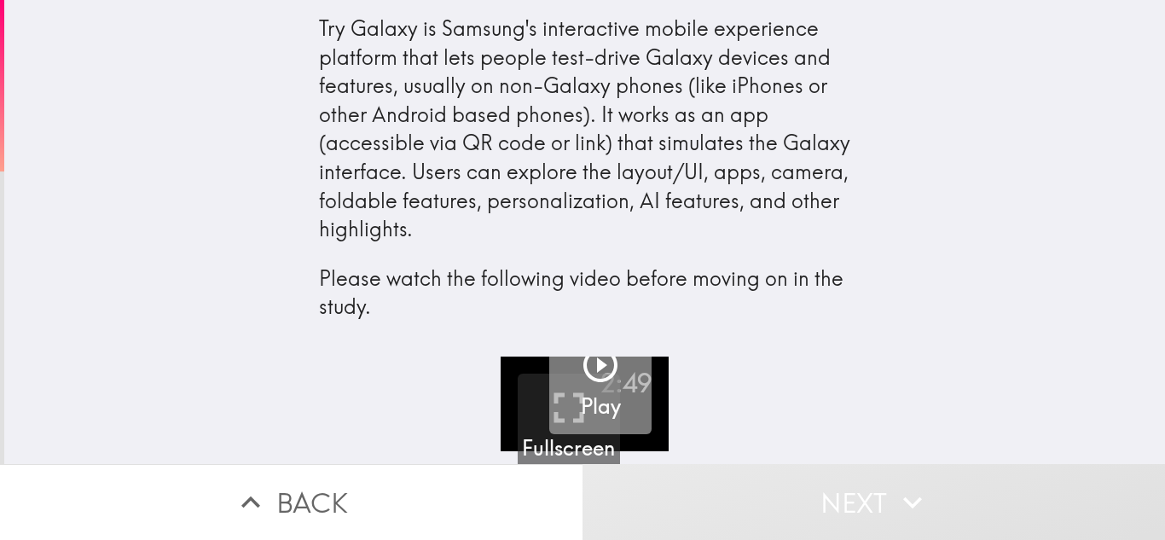
click at [583, 380] on icon "button" at bounding box center [600, 365] width 34 height 34
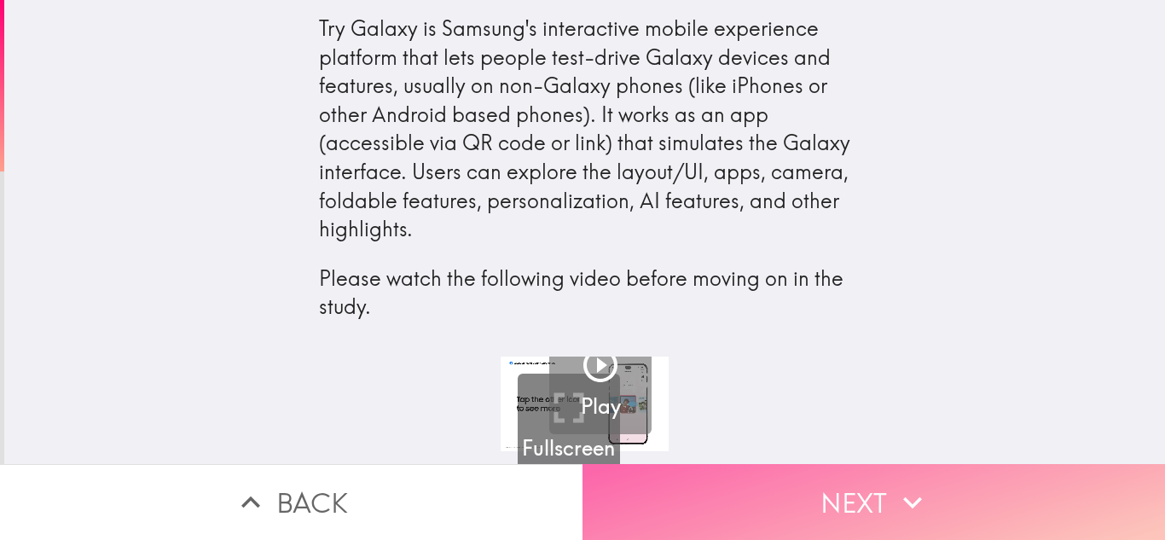
click at [924, 499] on icon "button" at bounding box center [913, 503] width 38 height 38
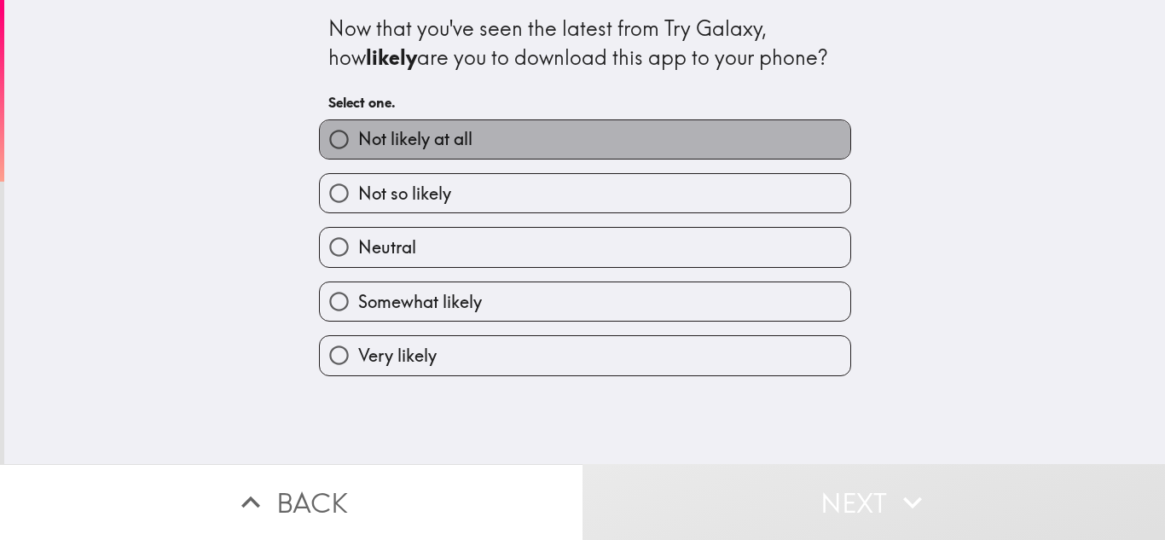
click at [711, 140] on label "Not likely at all" at bounding box center [585, 139] width 531 height 38
click at [358, 140] on input "Not likely at all" at bounding box center [339, 139] width 38 height 38
radio input "true"
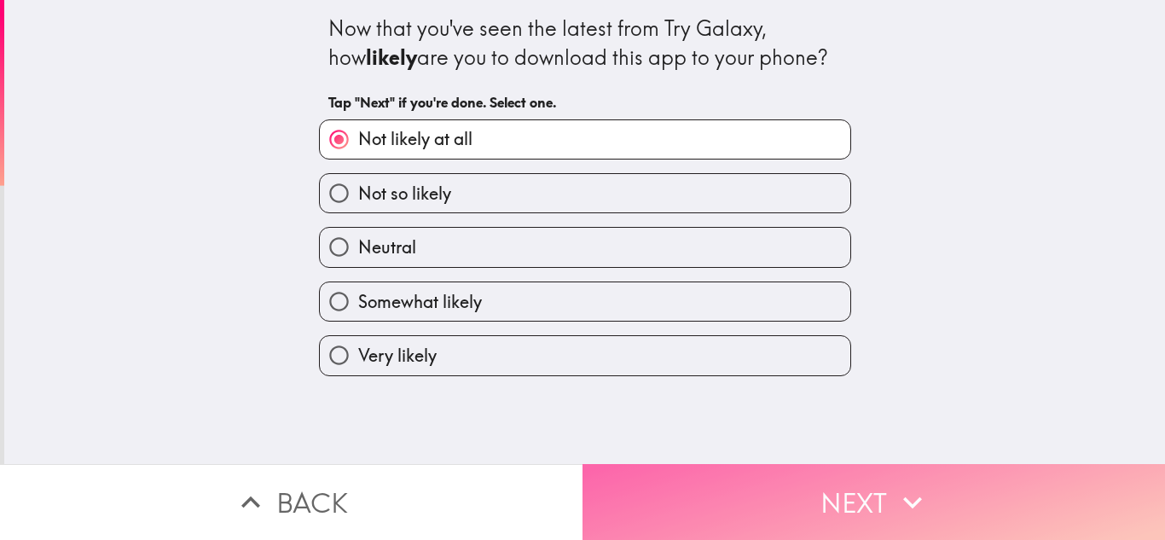
click at [761, 485] on button "Next" at bounding box center [874, 502] width 583 height 76
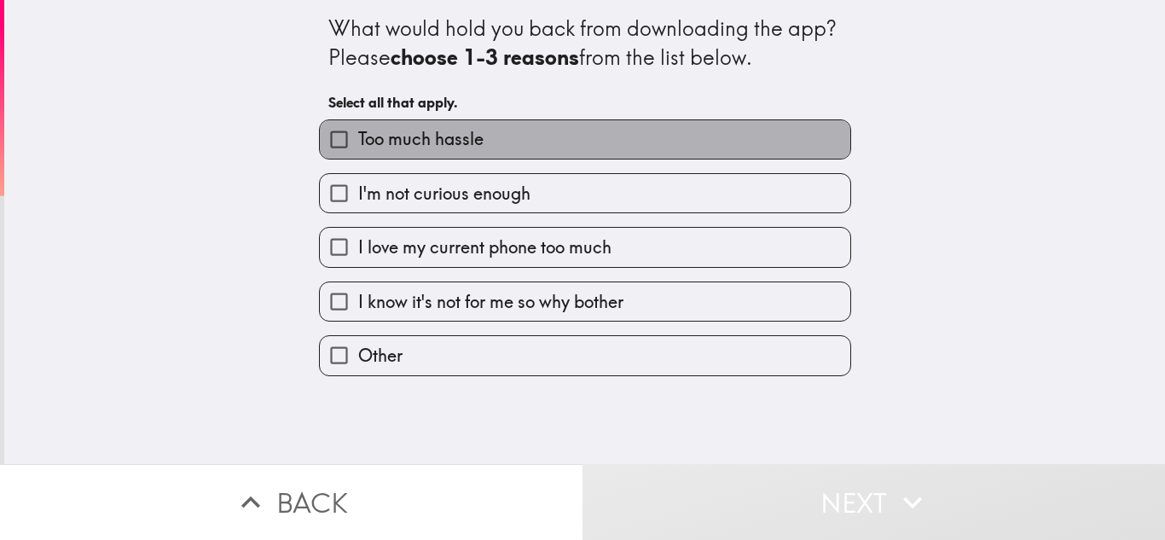
click at [733, 142] on label "Too much hassle" at bounding box center [585, 139] width 531 height 38
click at [358, 142] on input "Too much hassle" at bounding box center [339, 139] width 38 height 38
checkbox input "true"
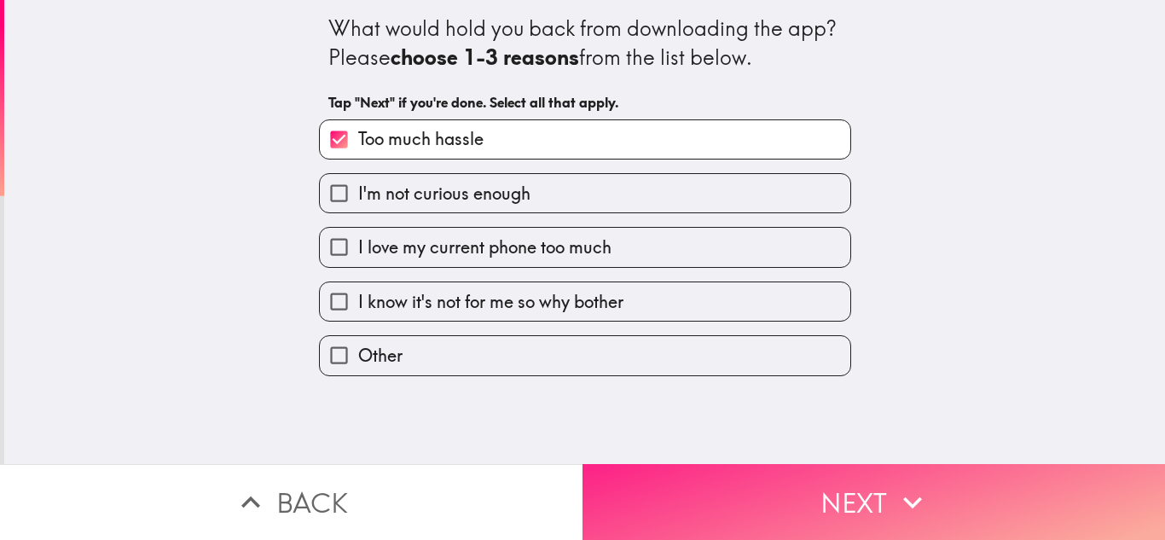
click at [751, 494] on button "Next" at bounding box center [874, 502] width 583 height 76
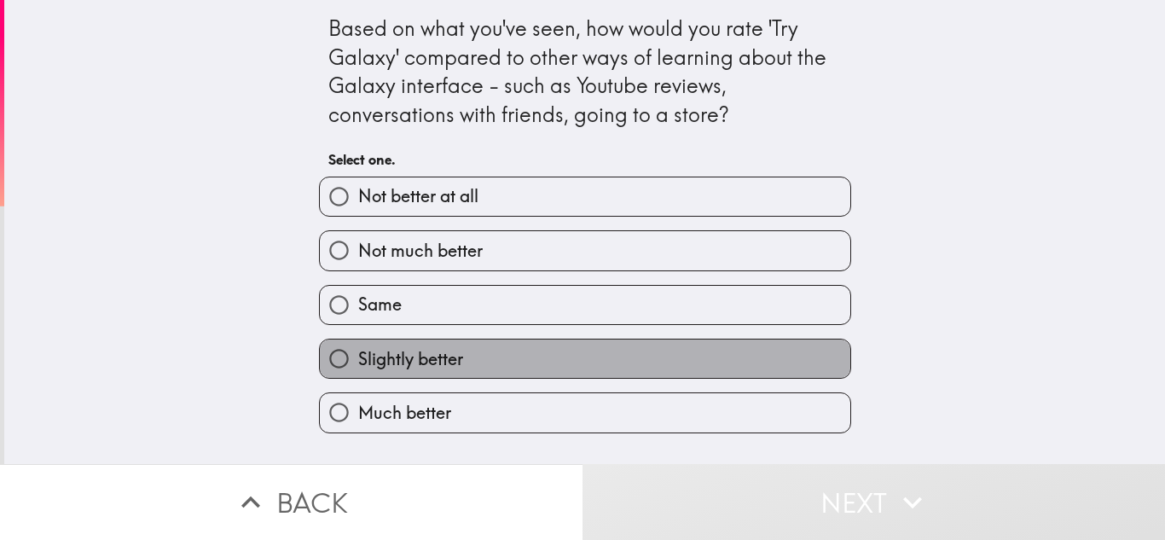
click at [750, 357] on label "Slightly better" at bounding box center [585, 358] width 531 height 38
click at [358, 357] on input "Slightly better" at bounding box center [339, 358] width 38 height 38
radio input "true"
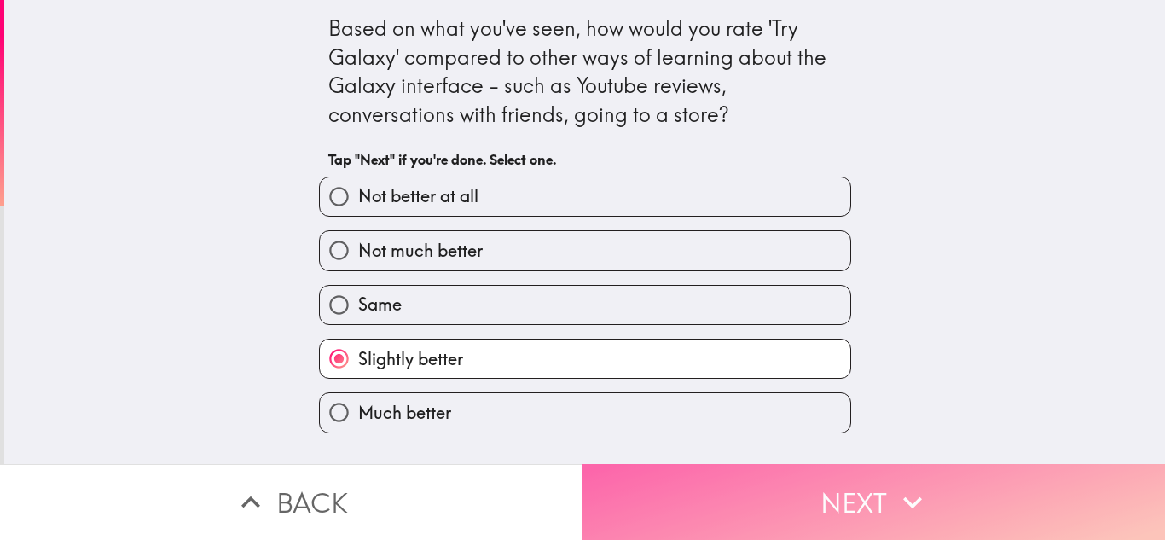
click at [798, 497] on button "Next" at bounding box center [874, 502] width 583 height 76
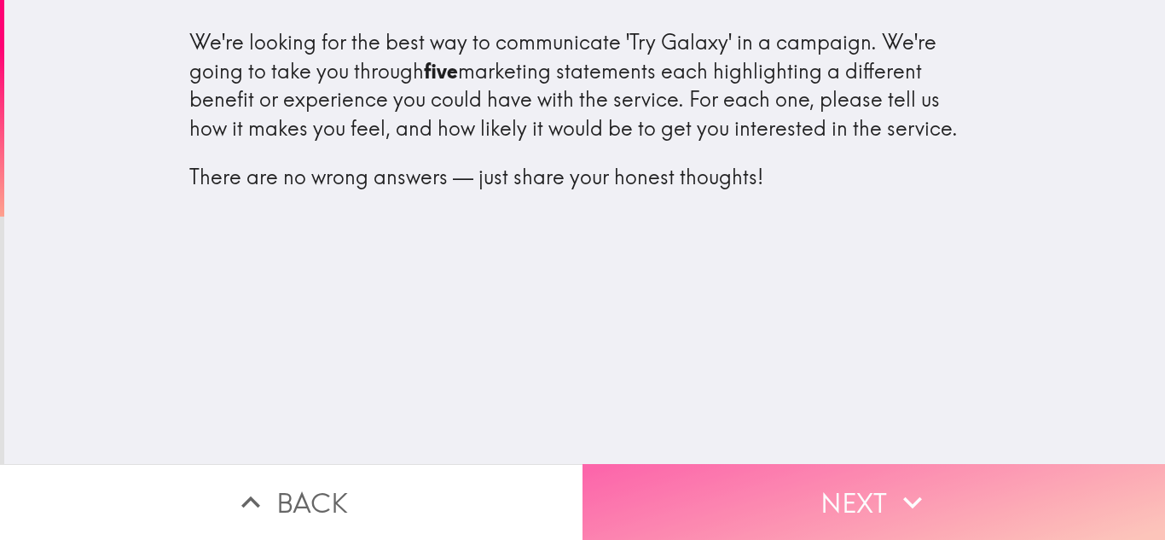
click at [761, 474] on button "Next" at bounding box center [874, 502] width 583 height 76
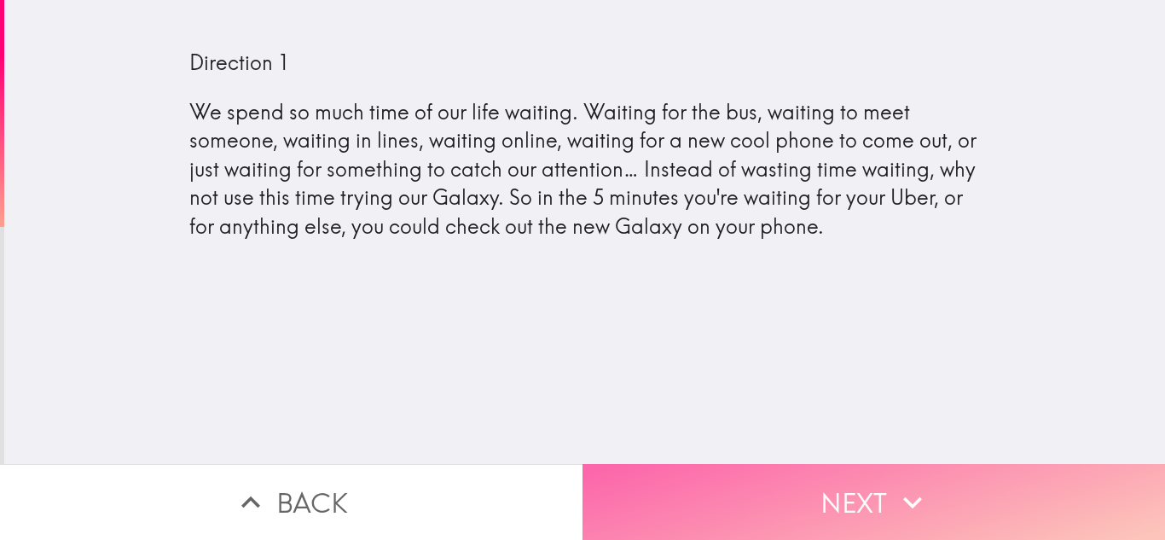
click at [666, 496] on button "Next" at bounding box center [874, 502] width 583 height 76
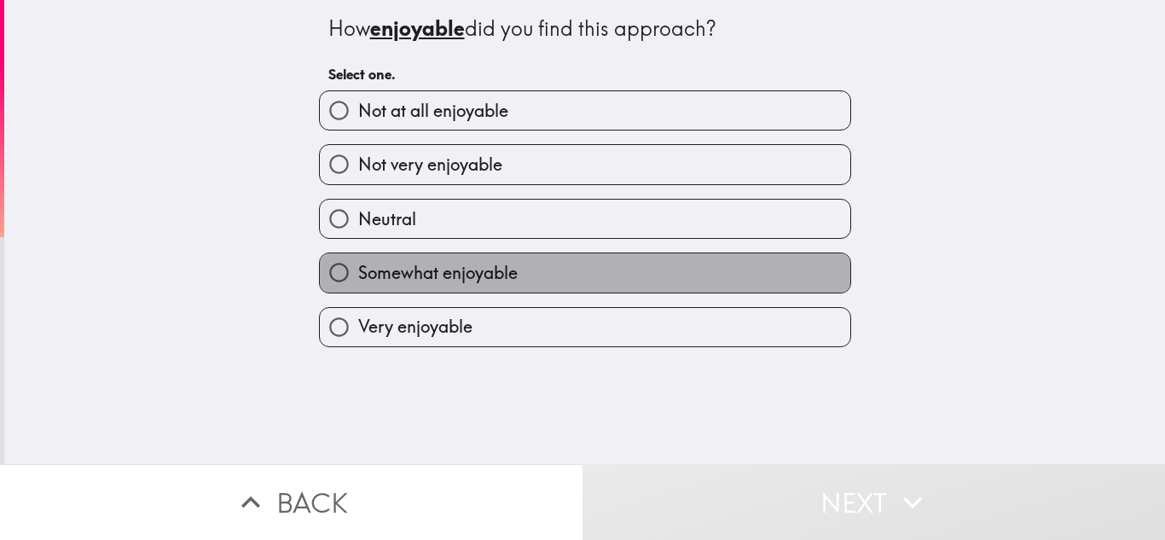
click at [602, 271] on label "Somewhat enjoyable" at bounding box center [585, 272] width 531 height 38
click at [358, 271] on input "Somewhat enjoyable" at bounding box center [339, 272] width 38 height 38
radio input "true"
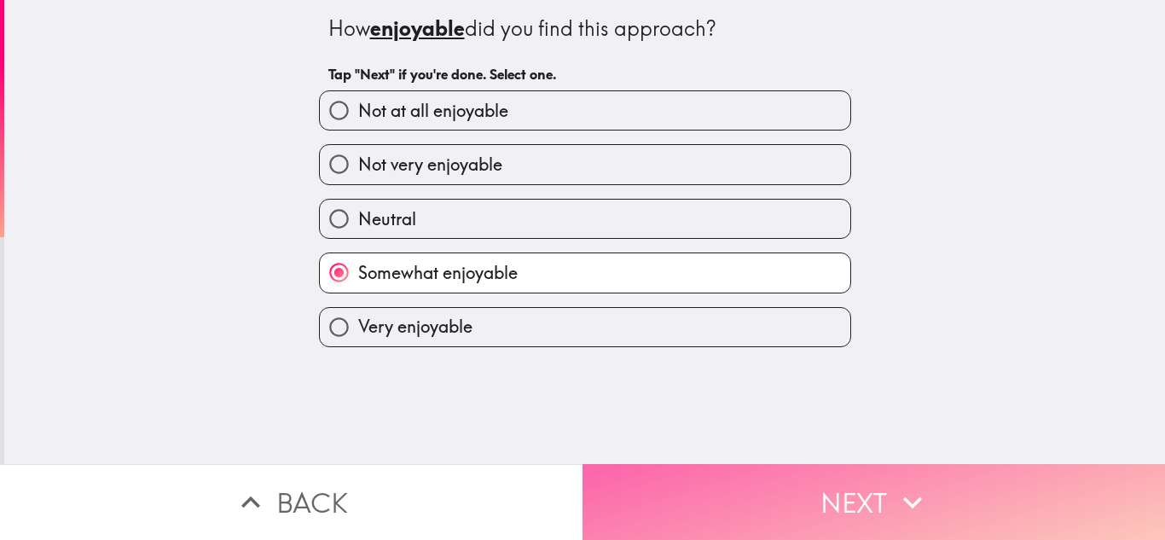
click at [751, 480] on button "Next" at bounding box center [874, 502] width 583 height 76
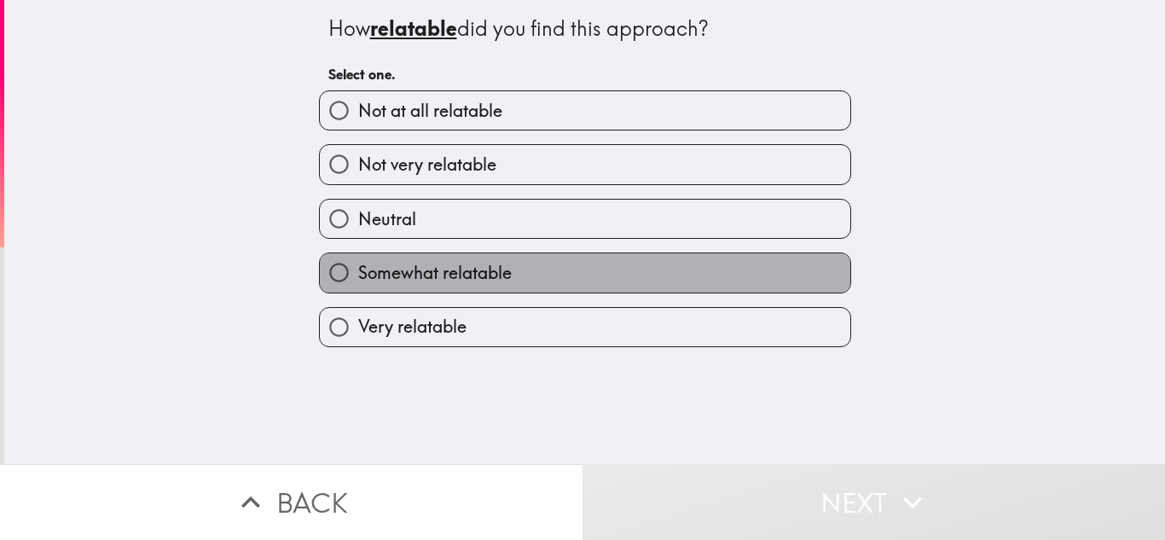
click at [705, 284] on label "Somewhat relatable" at bounding box center [585, 272] width 531 height 38
click at [358, 284] on input "Somewhat relatable" at bounding box center [339, 272] width 38 height 38
radio input "true"
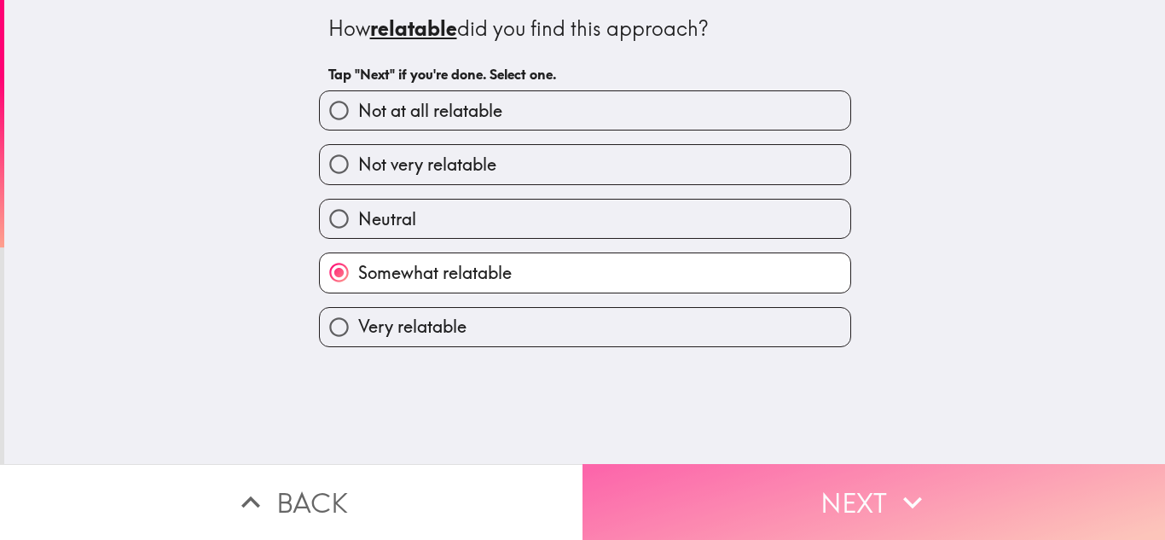
click at [797, 464] on button "Next" at bounding box center [874, 502] width 583 height 76
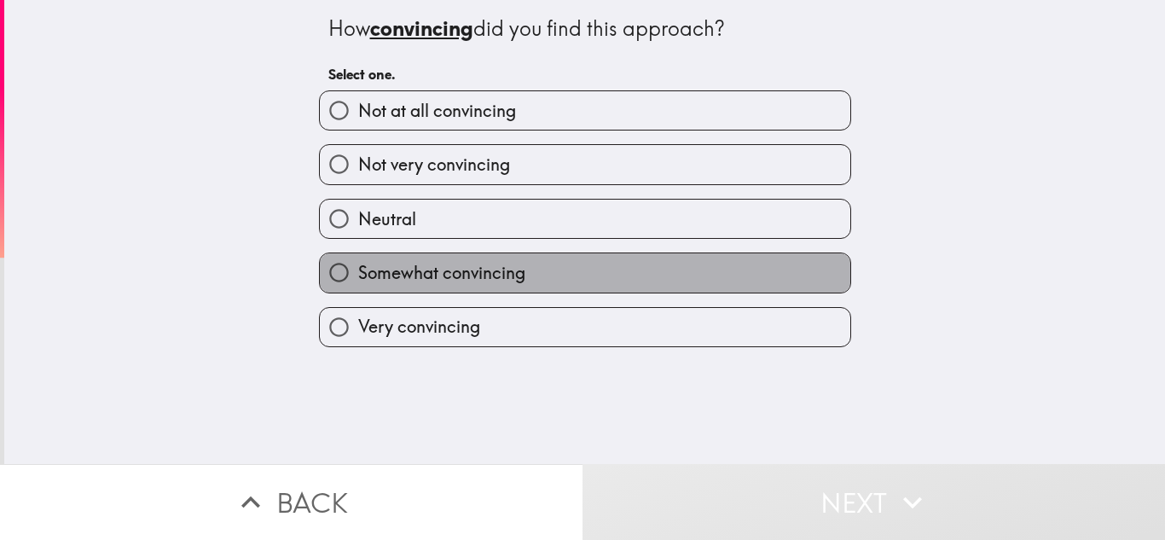
click at [721, 272] on label "Somewhat convincing" at bounding box center [585, 272] width 531 height 38
click at [358, 272] on input "Somewhat convincing" at bounding box center [339, 272] width 38 height 38
radio input "true"
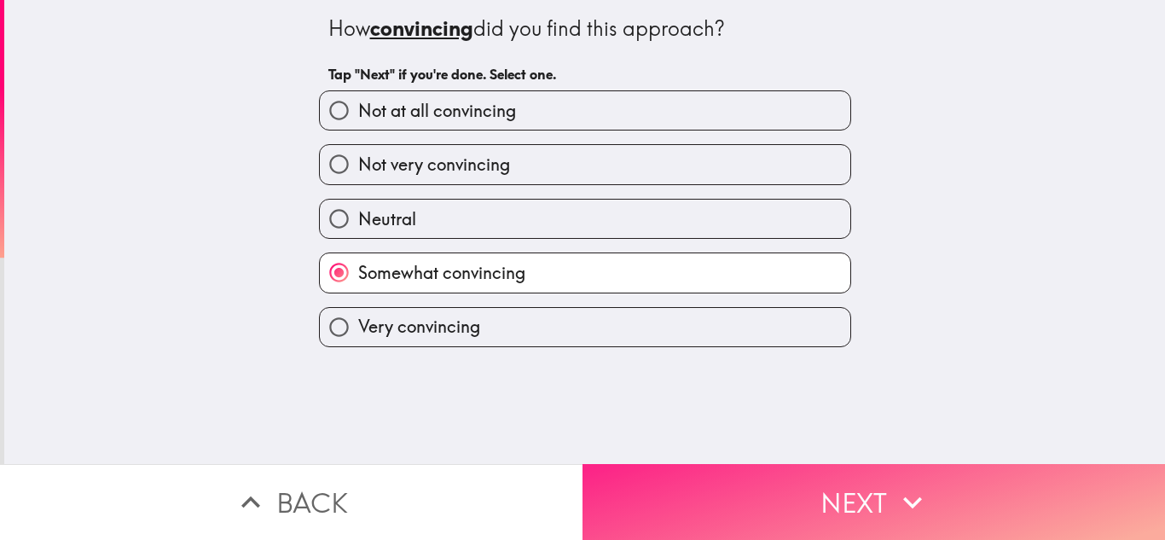
click at [786, 483] on button "Next" at bounding box center [874, 502] width 583 height 76
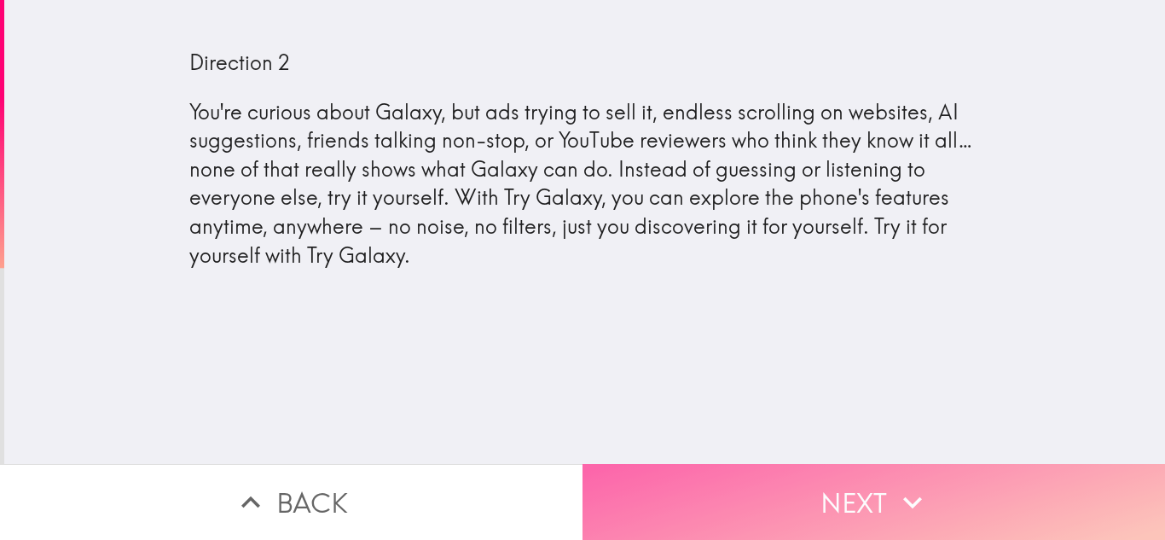
click at [786, 483] on button "Next" at bounding box center [874, 502] width 583 height 76
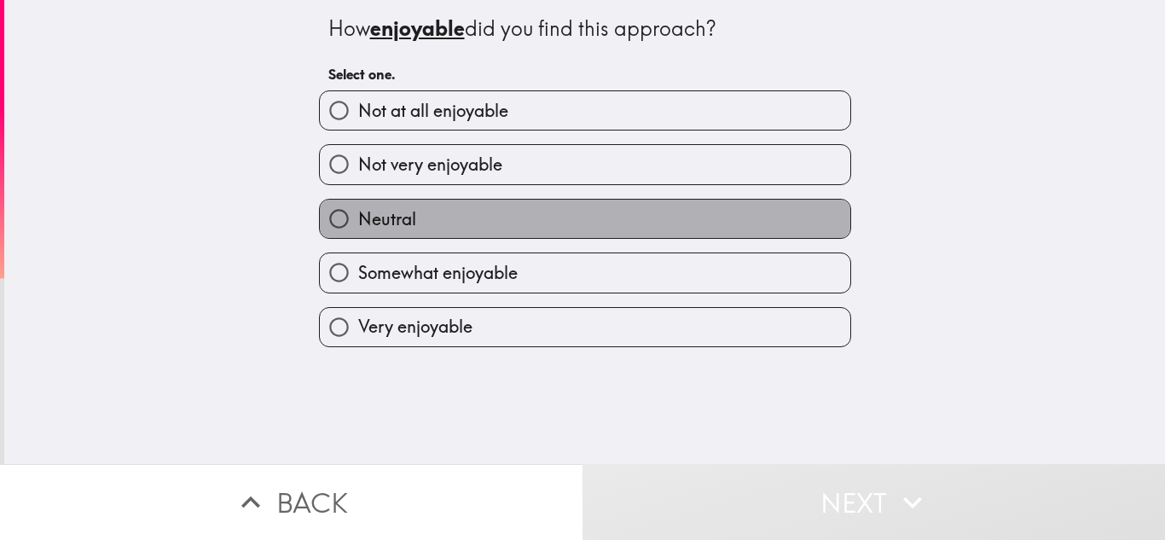
click at [676, 209] on label "Neutral" at bounding box center [585, 219] width 531 height 38
click at [358, 209] on input "Neutral" at bounding box center [339, 219] width 38 height 38
radio input "true"
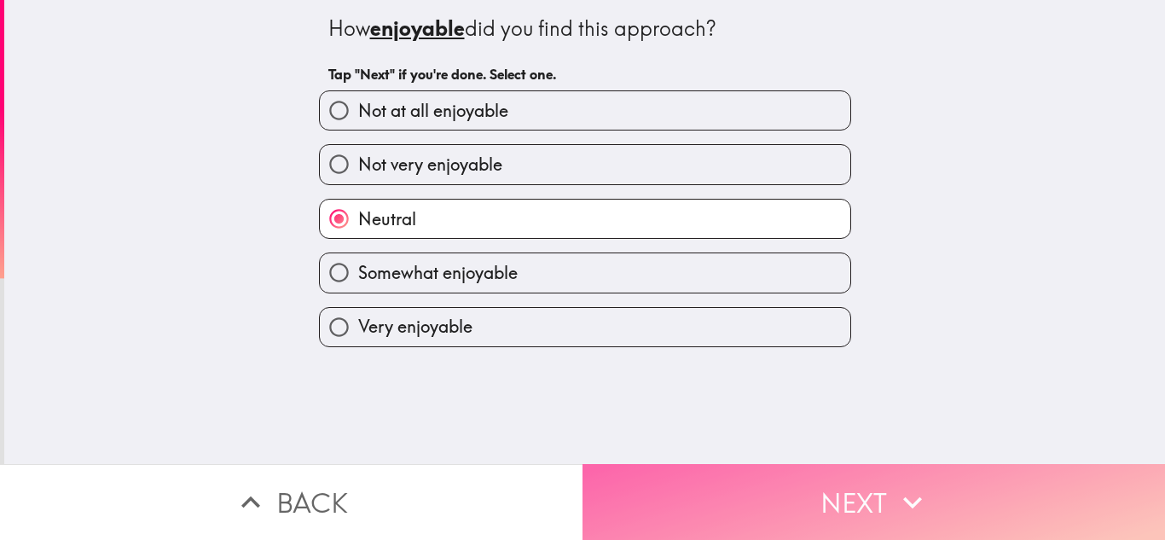
click at [697, 504] on button "Next" at bounding box center [874, 502] width 583 height 76
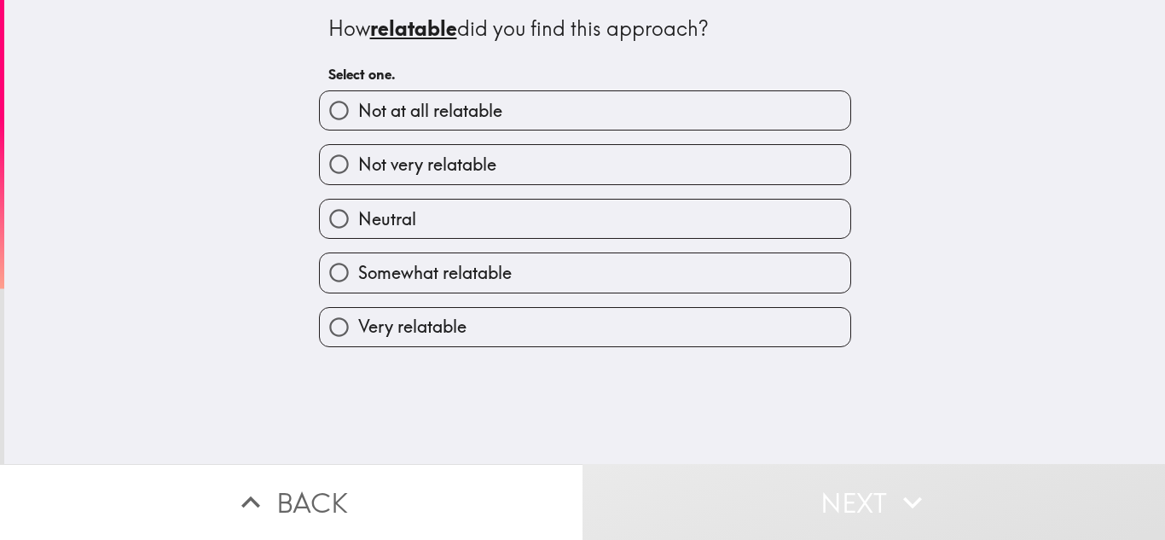
click at [601, 264] on label "Somewhat relatable" at bounding box center [585, 272] width 531 height 38
click at [358, 264] on input "Somewhat relatable" at bounding box center [339, 272] width 38 height 38
radio input "true"
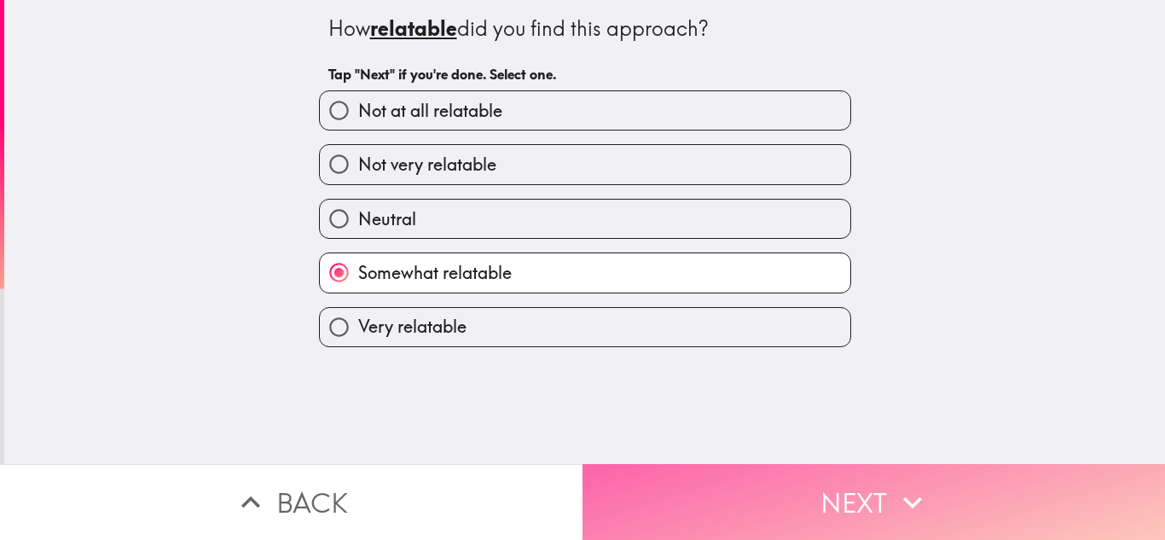
click at [712, 490] on button "Next" at bounding box center [874, 502] width 583 height 76
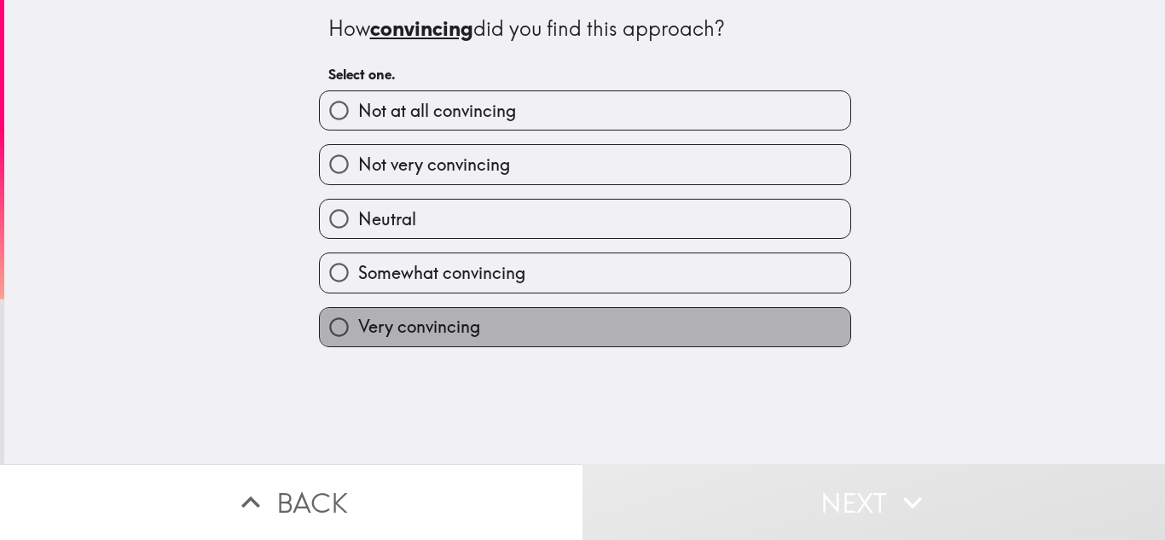
click at [641, 324] on label "Very convincing" at bounding box center [585, 327] width 531 height 38
click at [358, 324] on input "Very convincing" at bounding box center [339, 327] width 38 height 38
radio input "true"
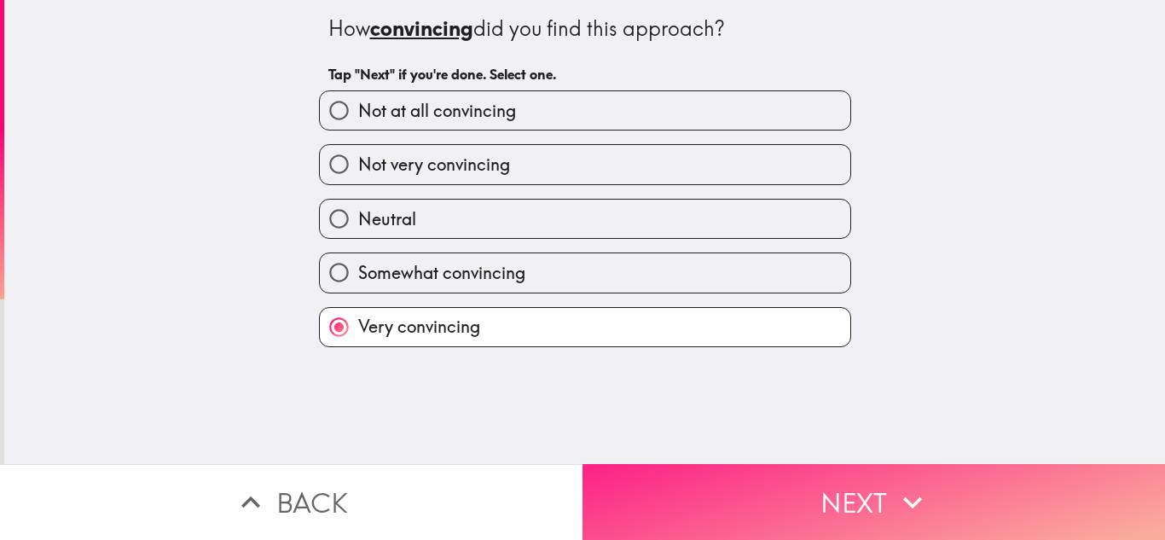
click at [727, 485] on button "Next" at bounding box center [874, 502] width 583 height 76
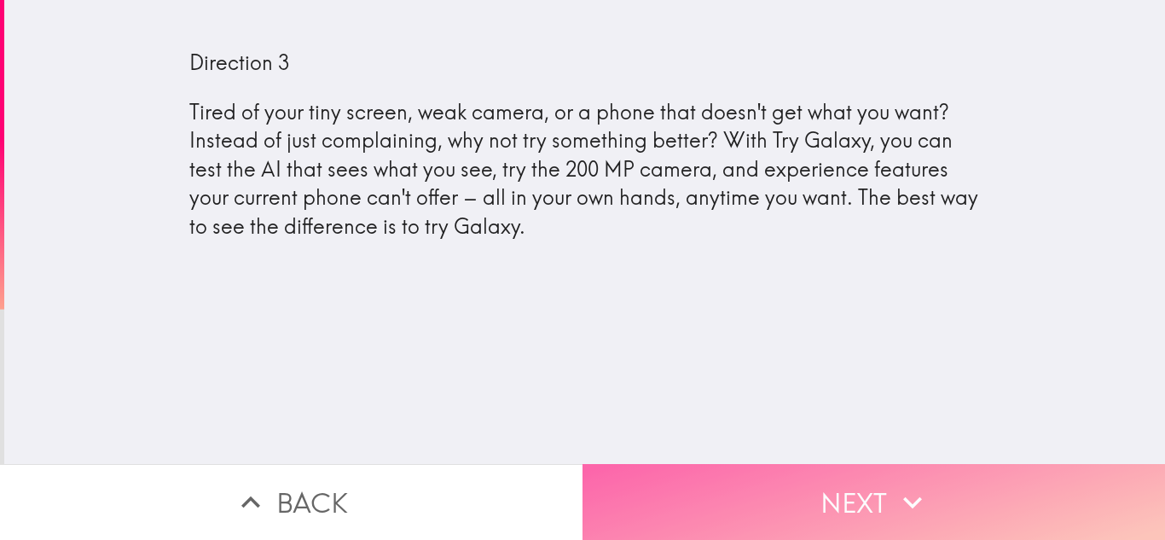
click at [727, 485] on button "Next" at bounding box center [874, 502] width 583 height 76
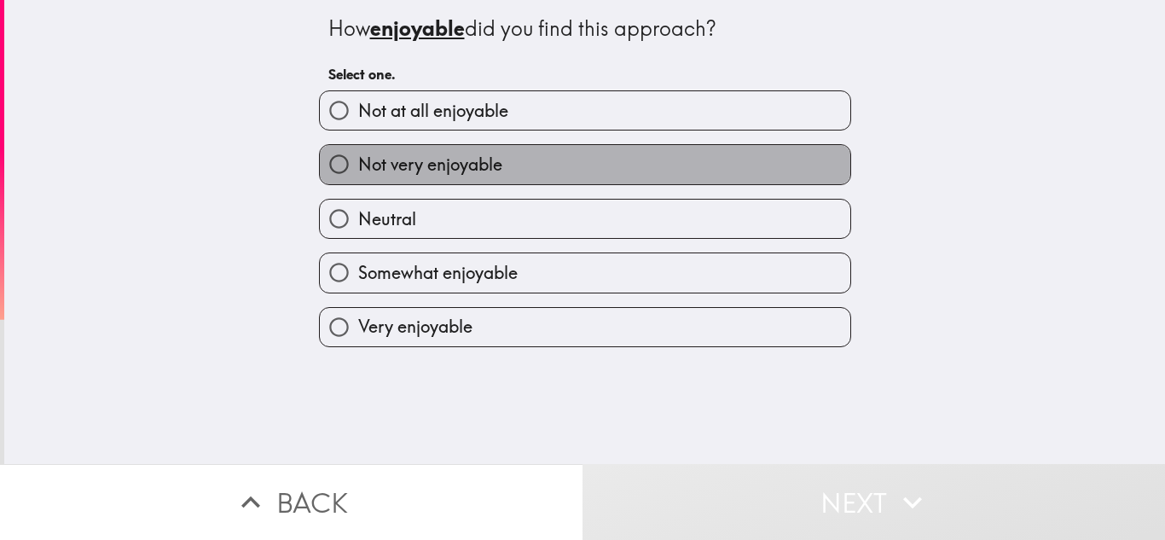
click at [646, 169] on label "Not very enjoyable" at bounding box center [585, 164] width 531 height 38
click at [358, 169] on input "Not very enjoyable" at bounding box center [339, 164] width 38 height 38
radio input "true"
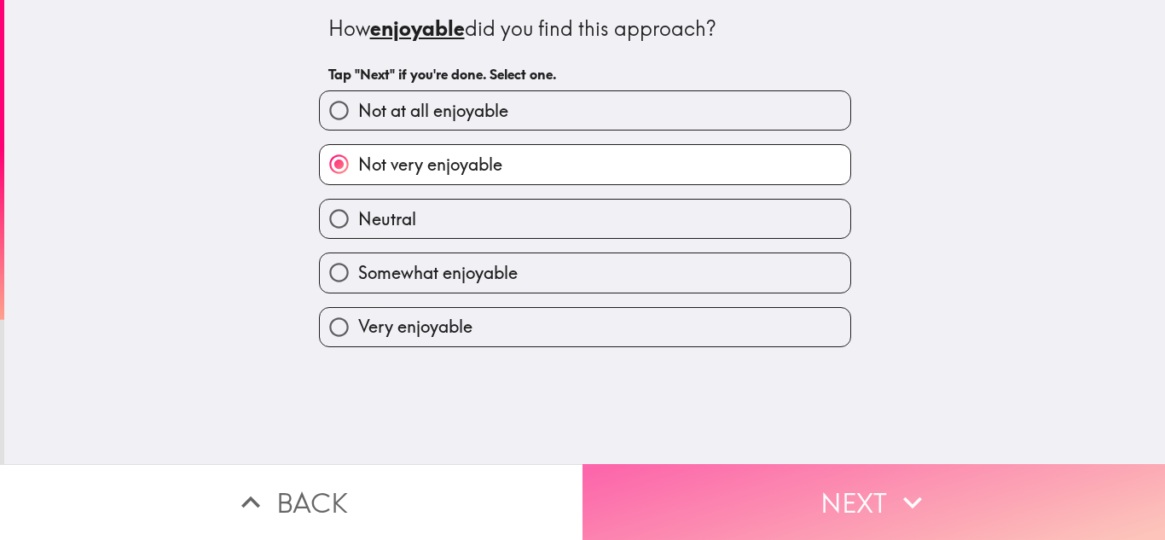
click at [737, 496] on button "Next" at bounding box center [874, 502] width 583 height 76
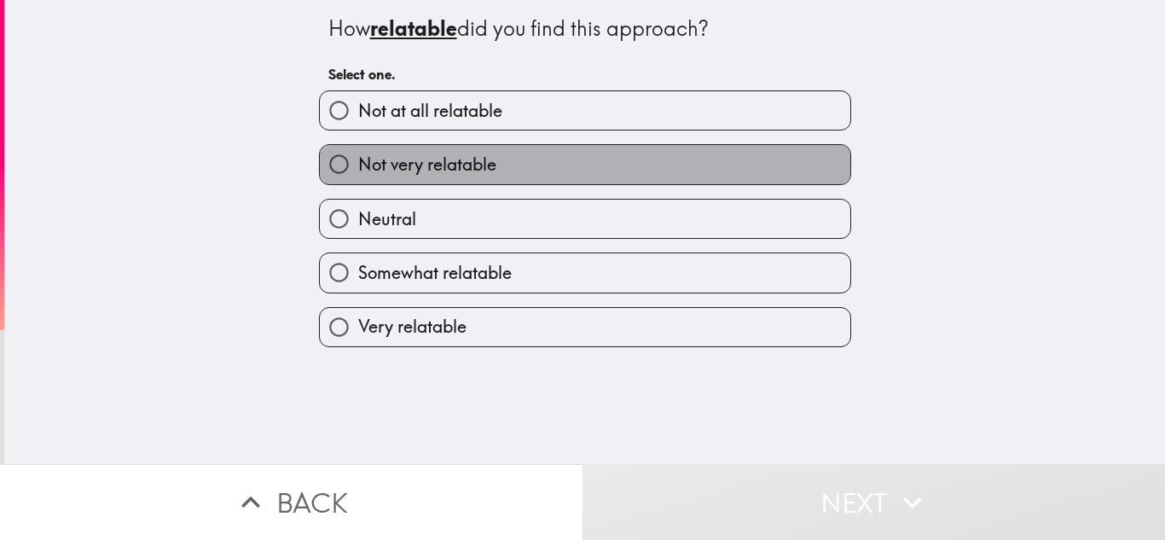
click at [635, 168] on label "Not very relatable" at bounding box center [585, 164] width 531 height 38
click at [358, 168] on input "Not very relatable" at bounding box center [339, 164] width 38 height 38
radio input "true"
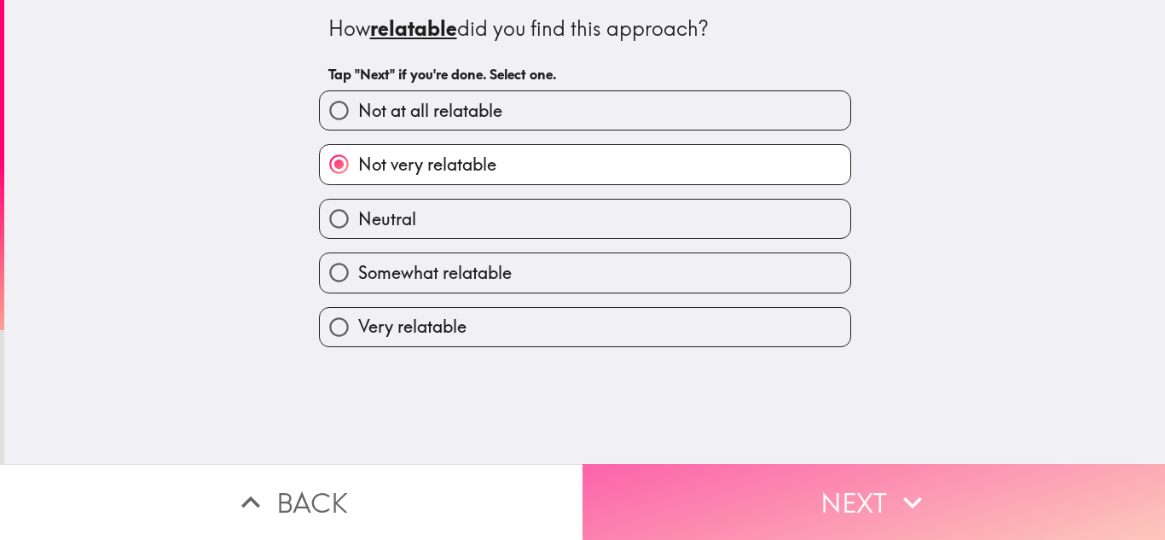
click at [744, 490] on button "Next" at bounding box center [874, 502] width 583 height 76
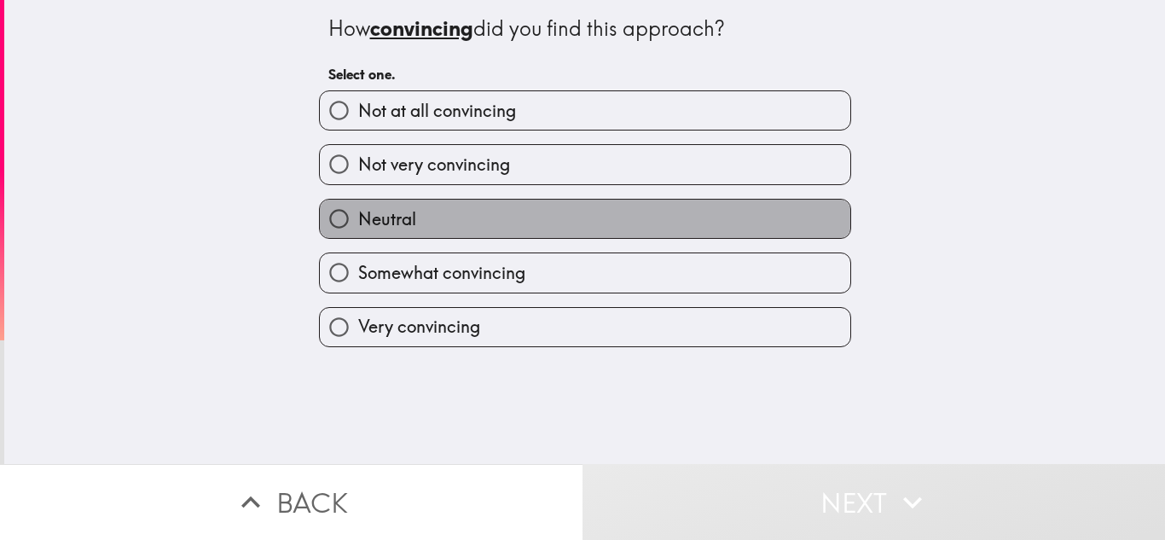
click at [554, 231] on label "Neutral" at bounding box center [585, 219] width 531 height 38
click at [358, 231] on input "Neutral" at bounding box center [339, 219] width 38 height 38
radio input "true"
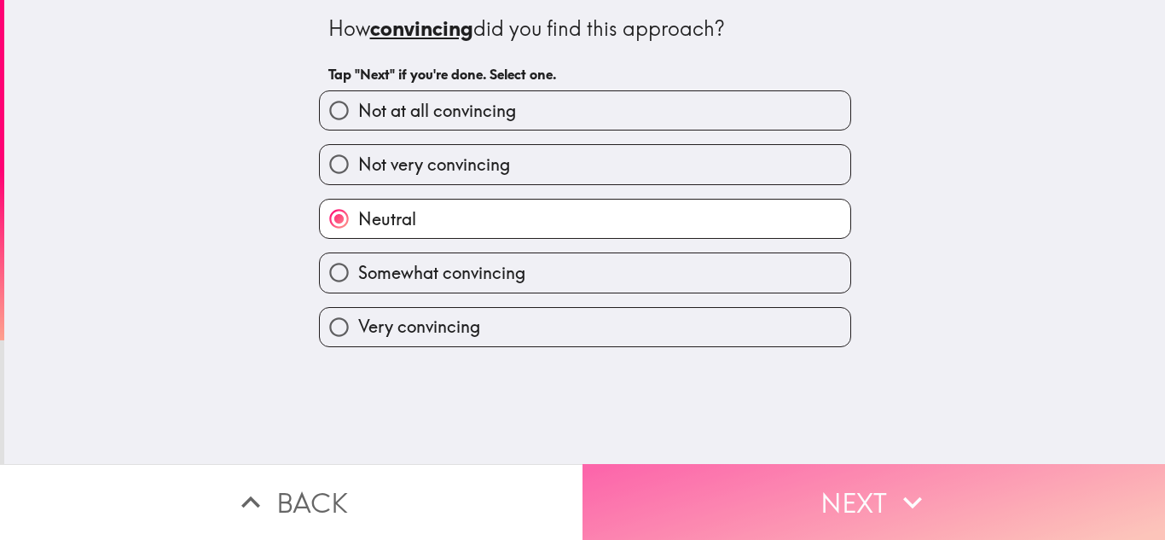
click at [742, 478] on button "Next" at bounding box center [874, 502] width 583 height 76
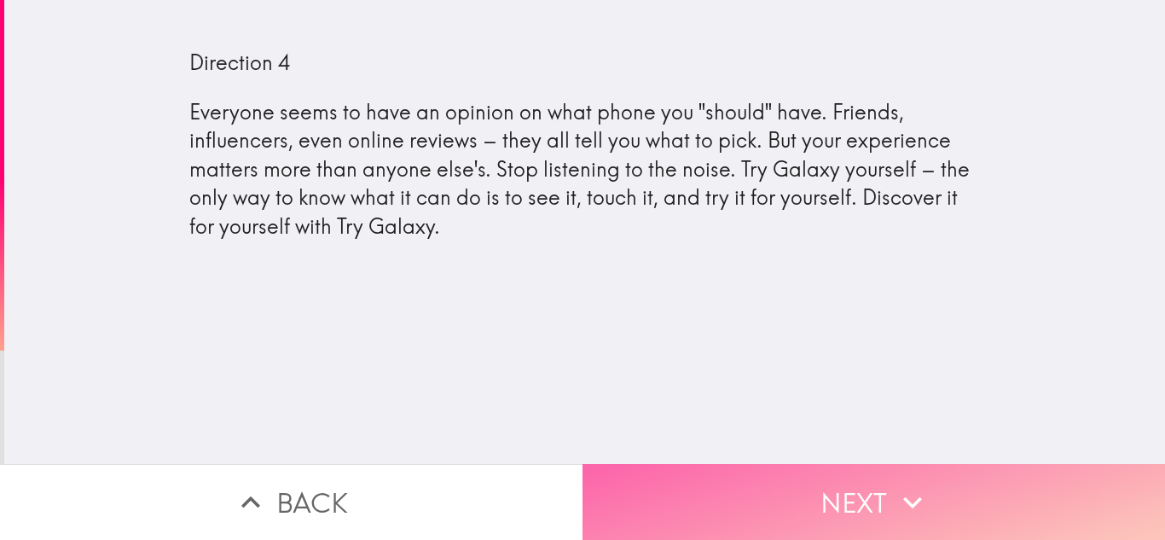
click at [742, 478] on button "Next" at bounding box center [874, 502] width 583 height 76
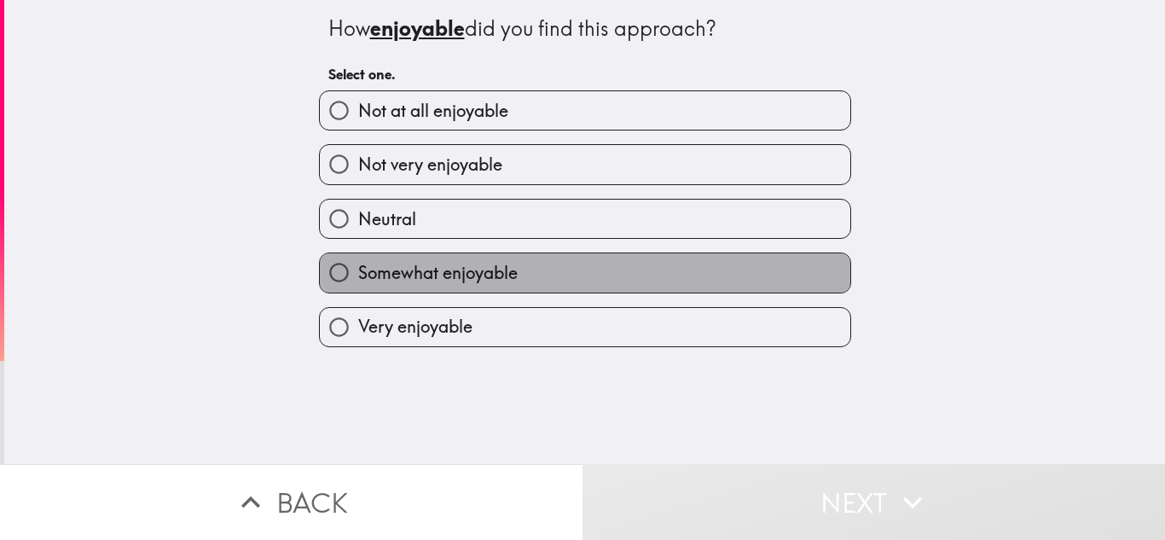
click at [664, 276] on label "Somewhat enjoyable" at bounding box center [585, 272] width 531 height 38
click at [358, 276] on input "Somewhat enjoyable" at bounding box center [339, 272] width 38 height 38
radio input "true"
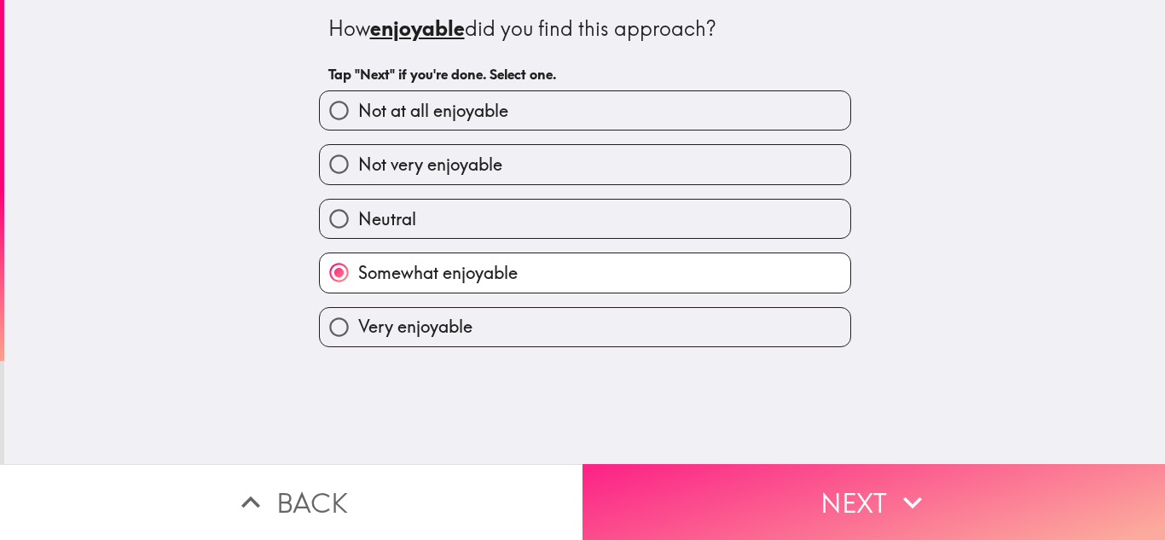
click at [715, 464] on button "Next" at bounding box center [874, 502] width 583 height 76
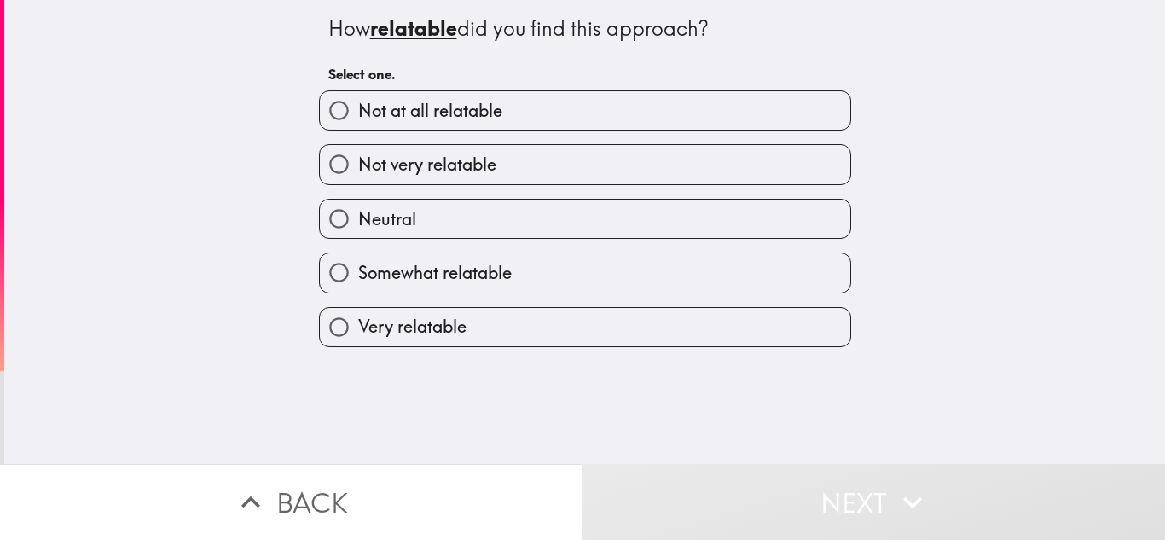
click at [562, 333] on label "Very relatable" at bounding box center [585, 327] width 531 height 38
click at [358, 333] on input "Very relatable" at bounding box center [339, 327] width 38 height 38
radio input "true"
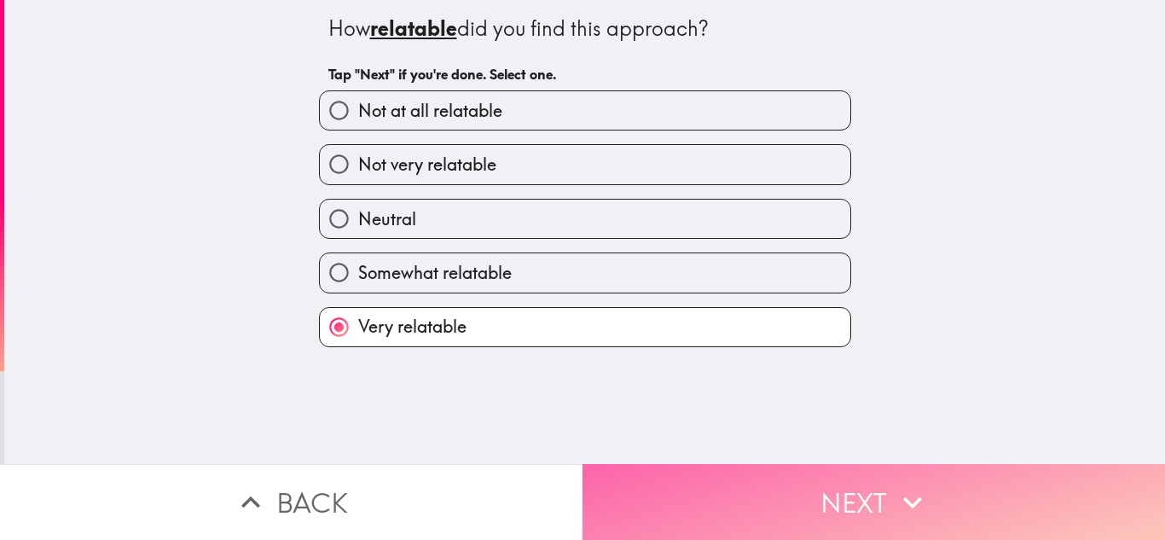
click at [693, 466] on button "Next" at bounding box center [874, 502] width 583 height 76
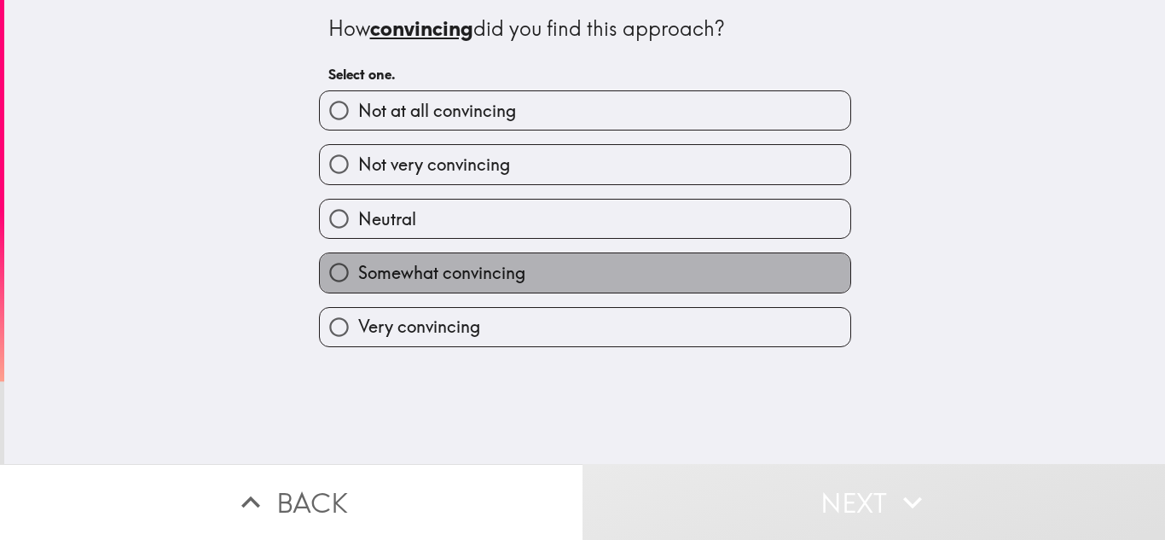
click at [560, 272] on label "Somewhat convincing" at bounding box center [585, 272] width 531 height 38
click at [358, 272] on input "Somewhat convincing" at bounding box center [339, 272] width 38 height 38
radio input "true"
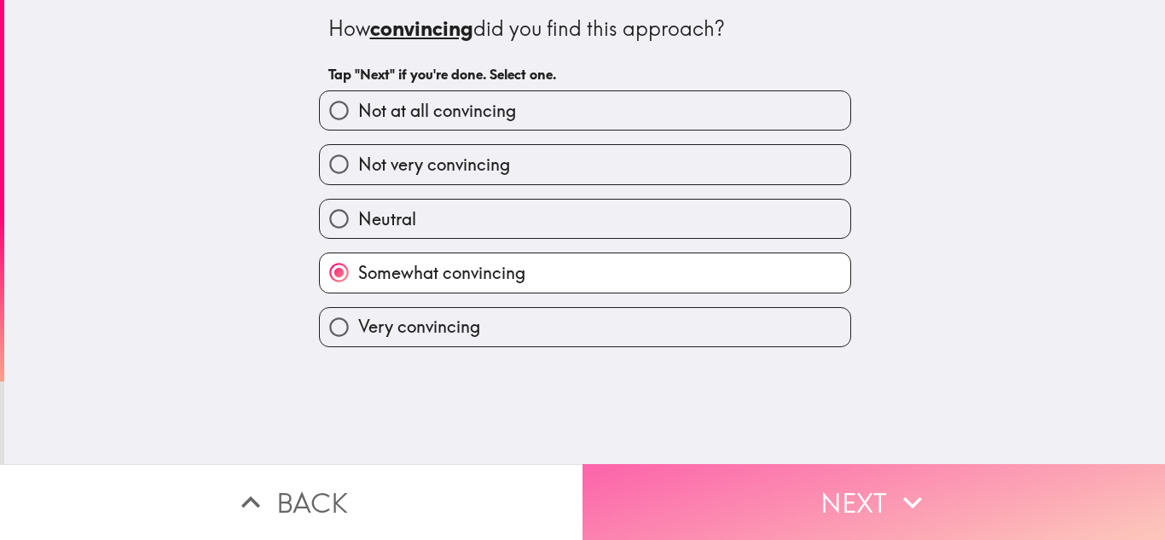
click at [728, 492] on button "Next" at bounding box center [874, 502] width 583 height 76
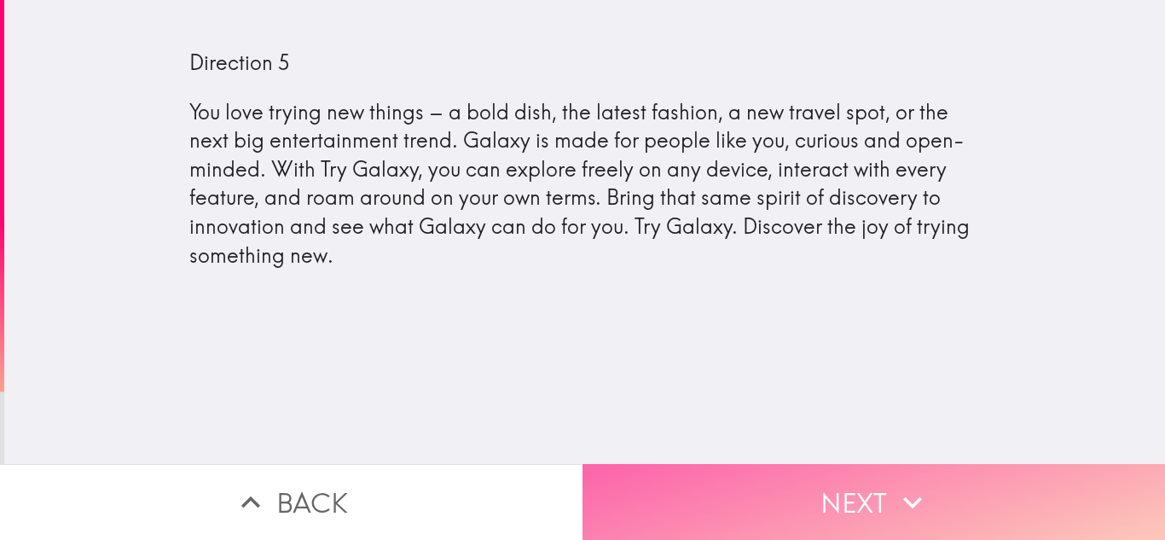
click at [728, 492] on button "Next" at bounding box center [874, 502] width 583 height 76
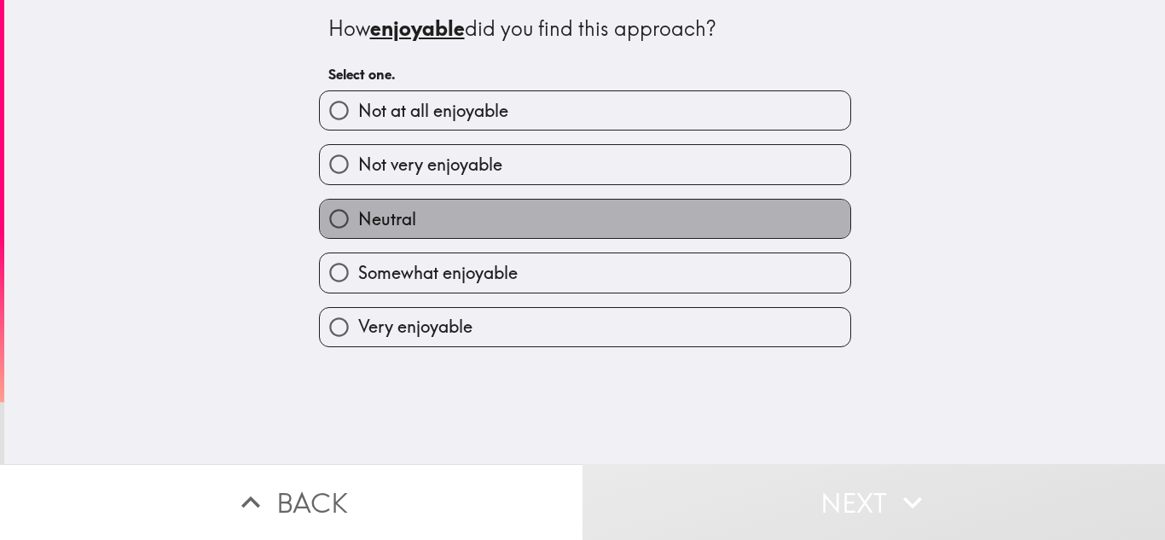
click at [627, 235] on label "Neutral" at bounding box center [585, 219] width 531 height 38
click at [358, 235] on input "Neutral" at bounding box center [339, 219] width 38 height 38
radio input "true"
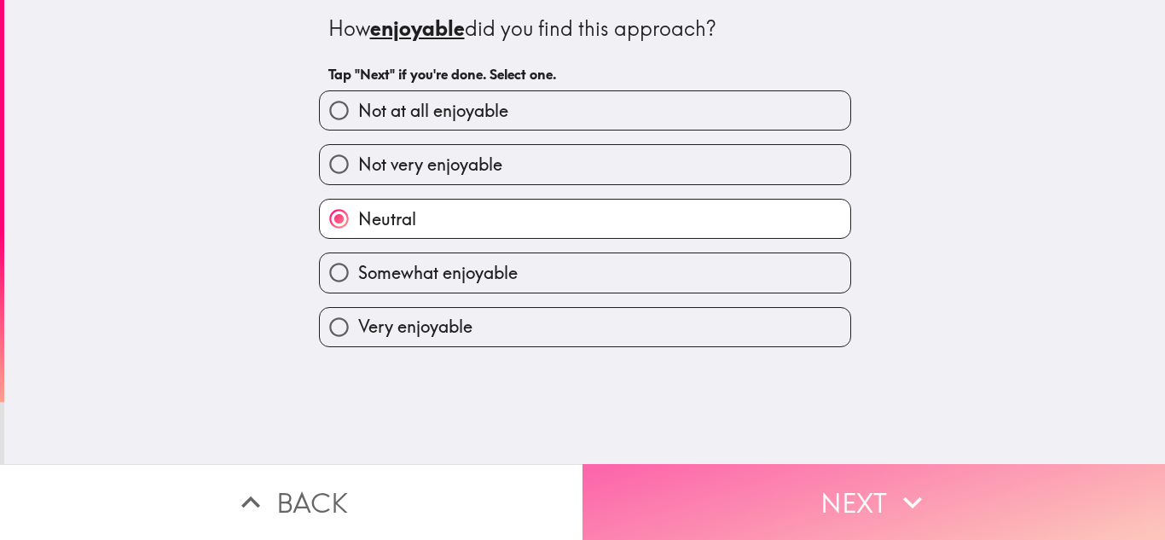
click at [719, 490] on button "Next" at bounding box center [874, 502] width 583 height 76
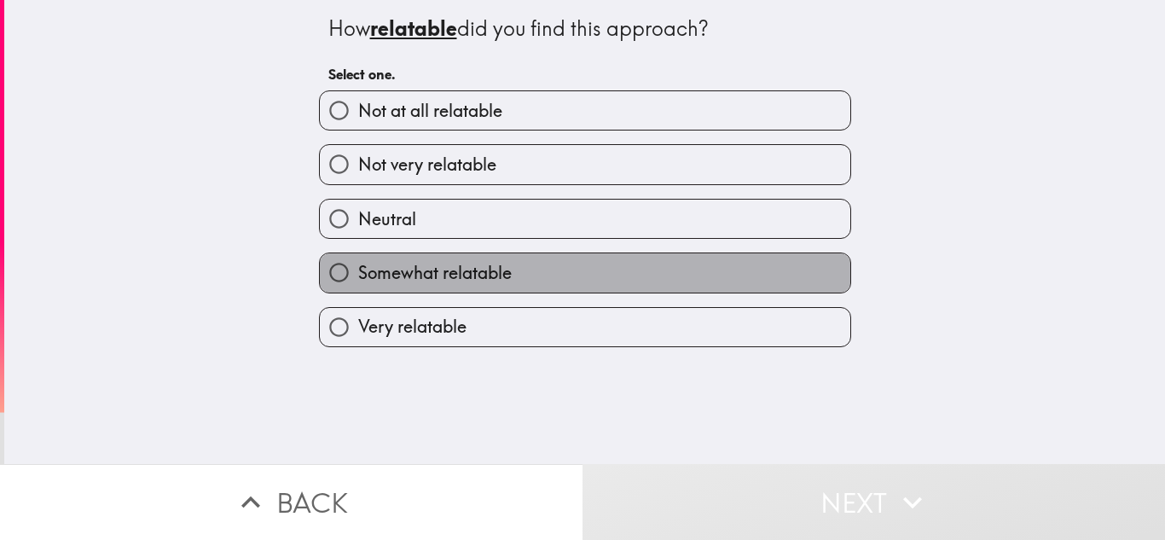
click at [582, 284] on label "Somewhat relatable" at bounding box center [585, 272] width 531 height 38
click at [358, 284] on input "Somewhat relatable" at bounding box center [339, 272] width 38 height 38
radio input "true"
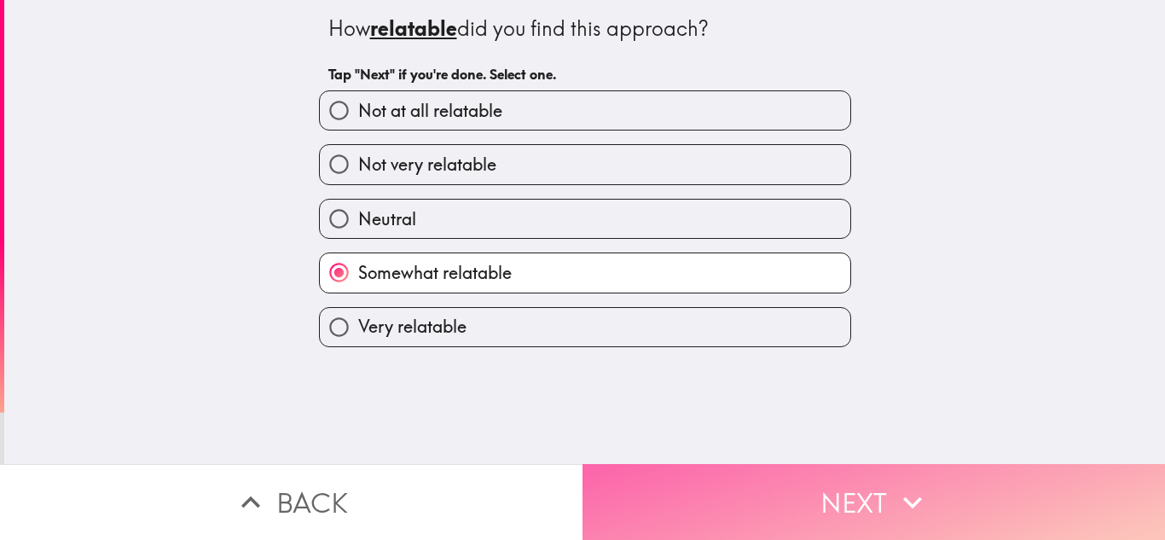
click at [699, 480] on button "Next" at bounding box center [874, 502] width 583 height 76
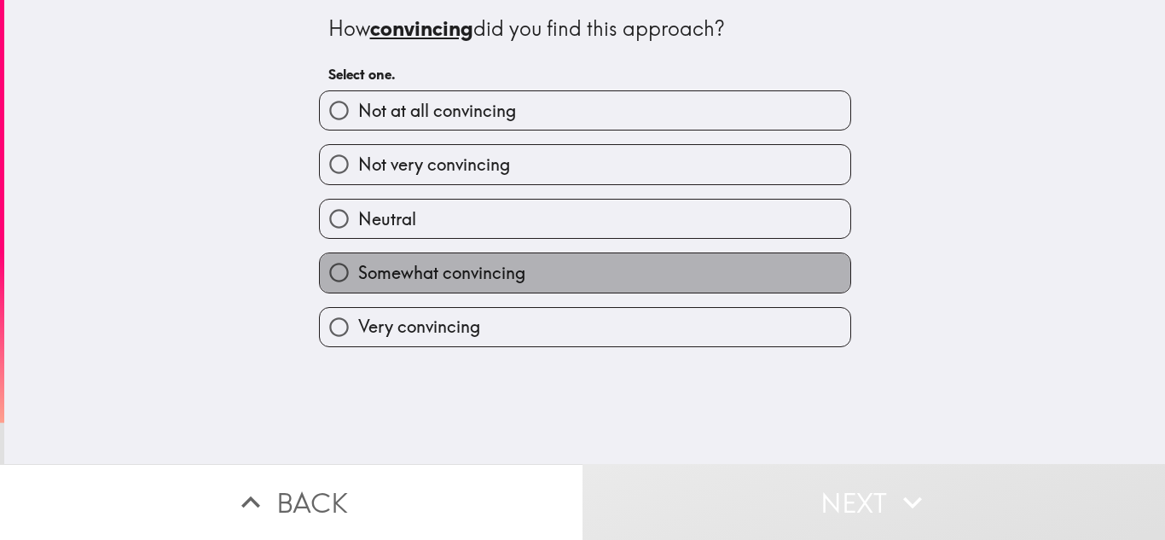
click at [588, 287] on label "Somewhat convincing" at bounding box center [585, 272] width 531 height 38
click at [358, 287] on input "Somewhat convincing" at bounding box center [339, 272] width 38 height 38
radio input "true"
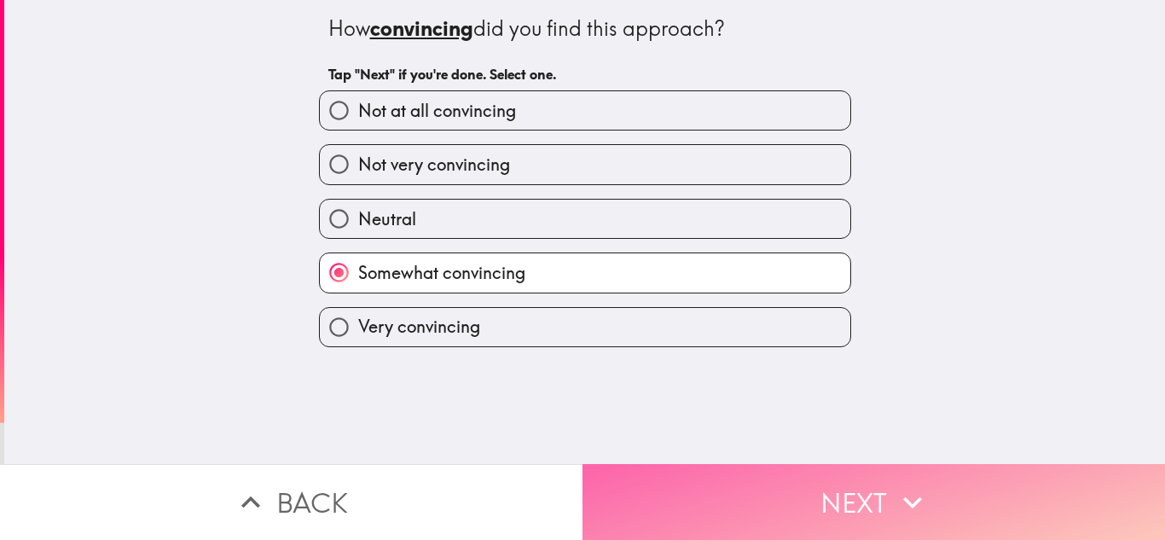
click at [716, 480] on button "Next" at bounding box center [874, 502] width 583 height 76
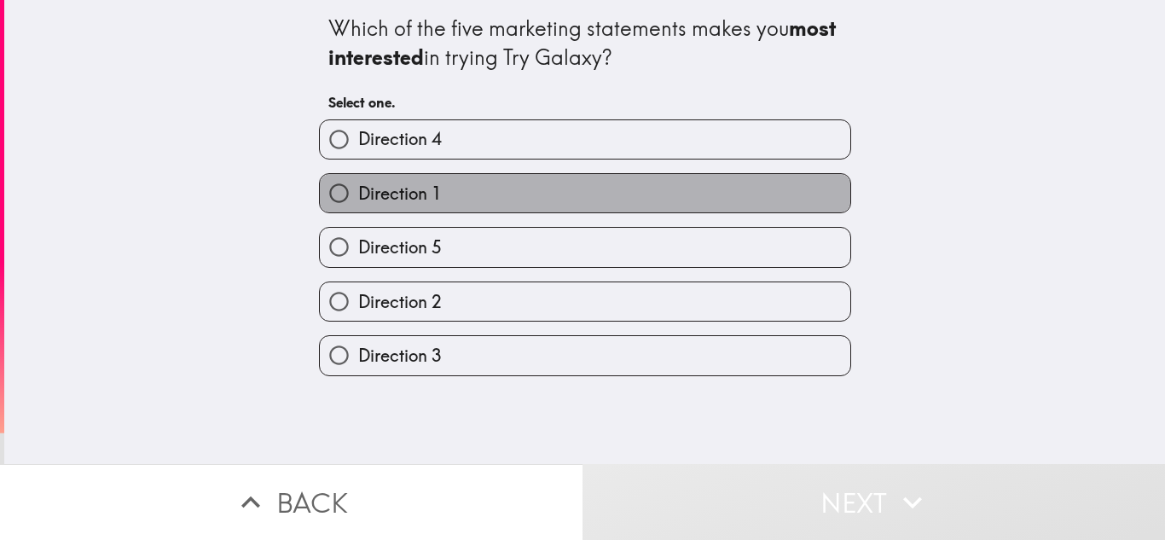
click at [697, 206] on label "Direction 1" at bounding box center [585, 193] width 531 height 38
click at [358, 206] on input "Direction 1" at bounding box center [339, 193] width 38 height 38
radio input "true"
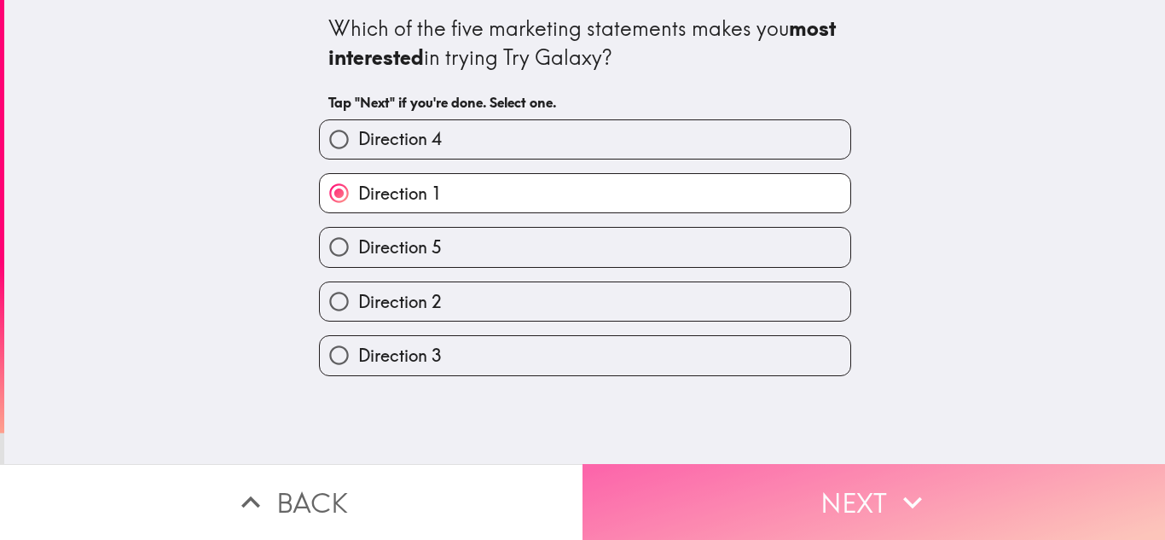
click at [792, 491] on button "Next" at bounding box center [874, 502] width 583 height 76
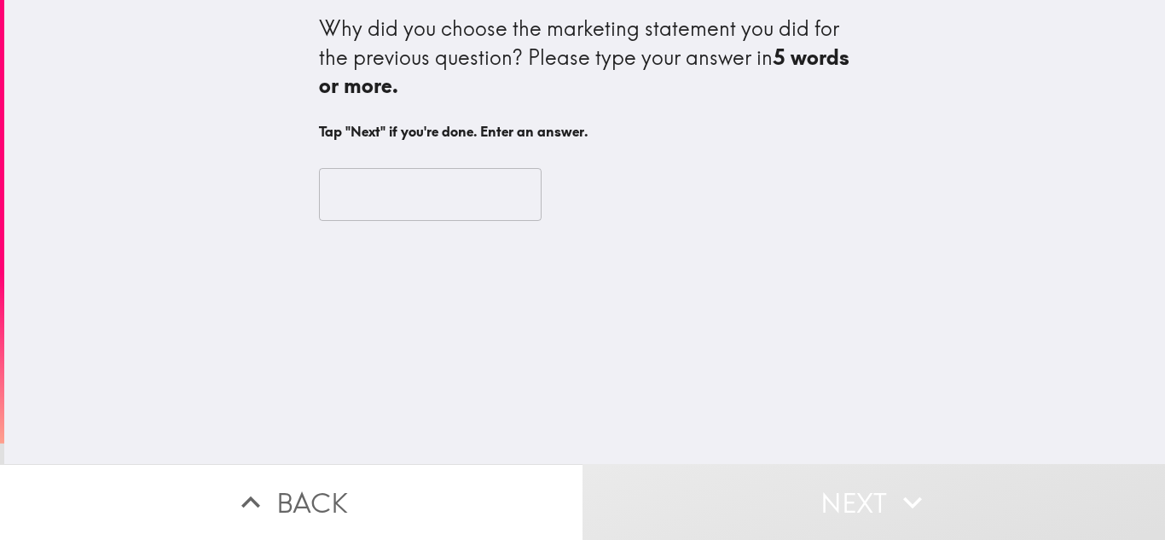
click at [436, 201] on input "text" at bounding box center [430, 194] width 223 height 53
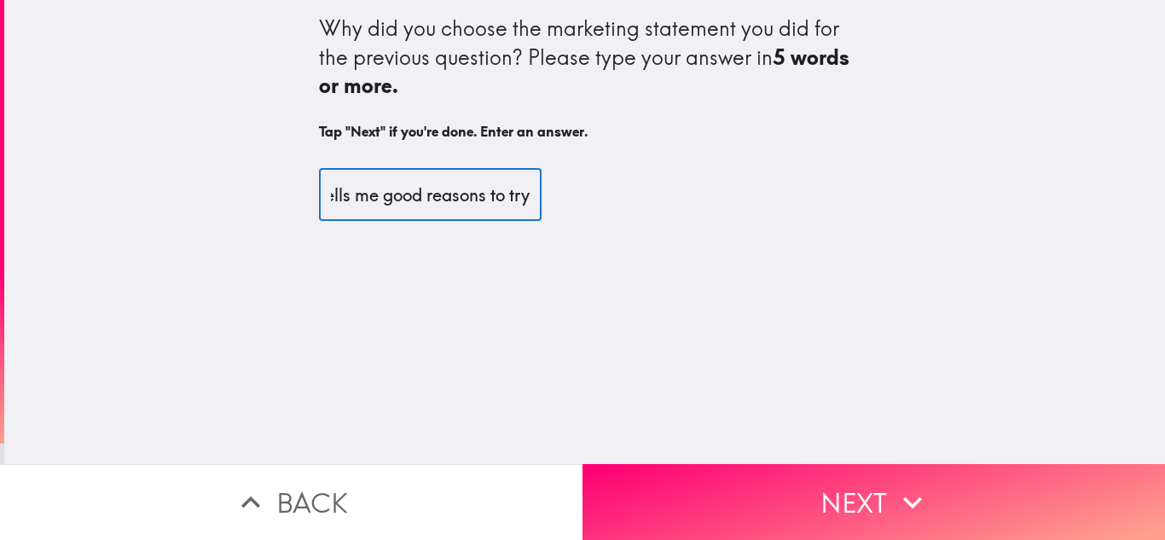
scroll to position [0, 198]
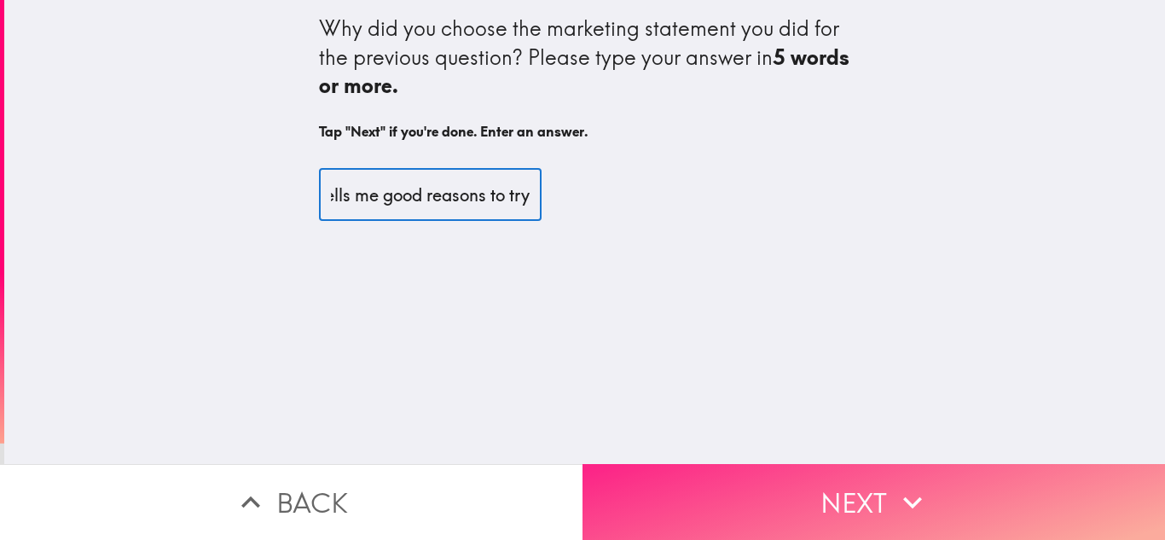
type input "It sounds like me and tells me good reasons to try"
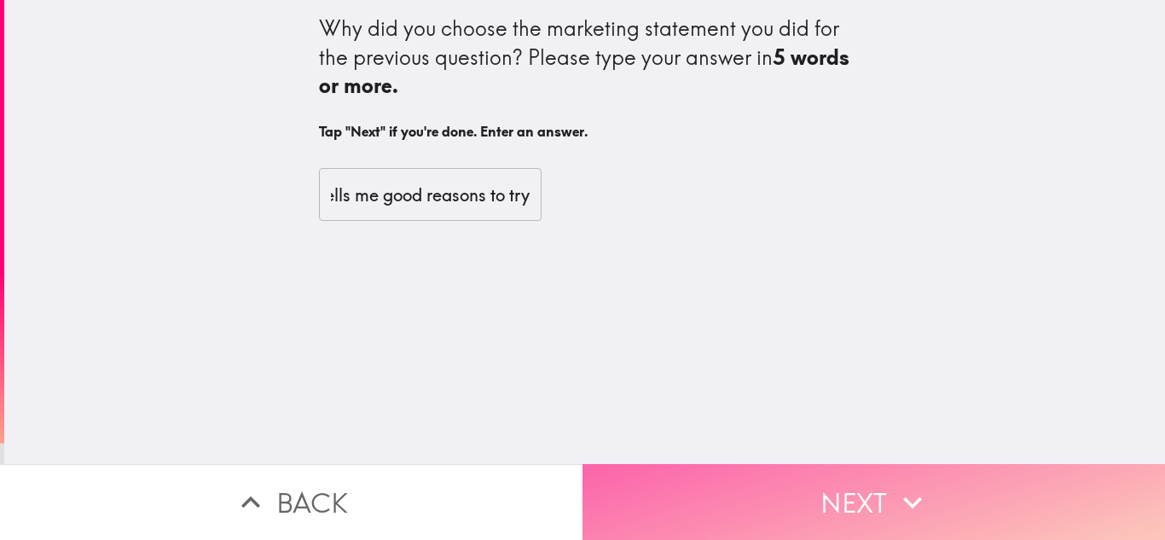
scroll to position [0, 0]
click at [659, 492] on button "Next" at bounding box center [874, 502] width 583 height 76
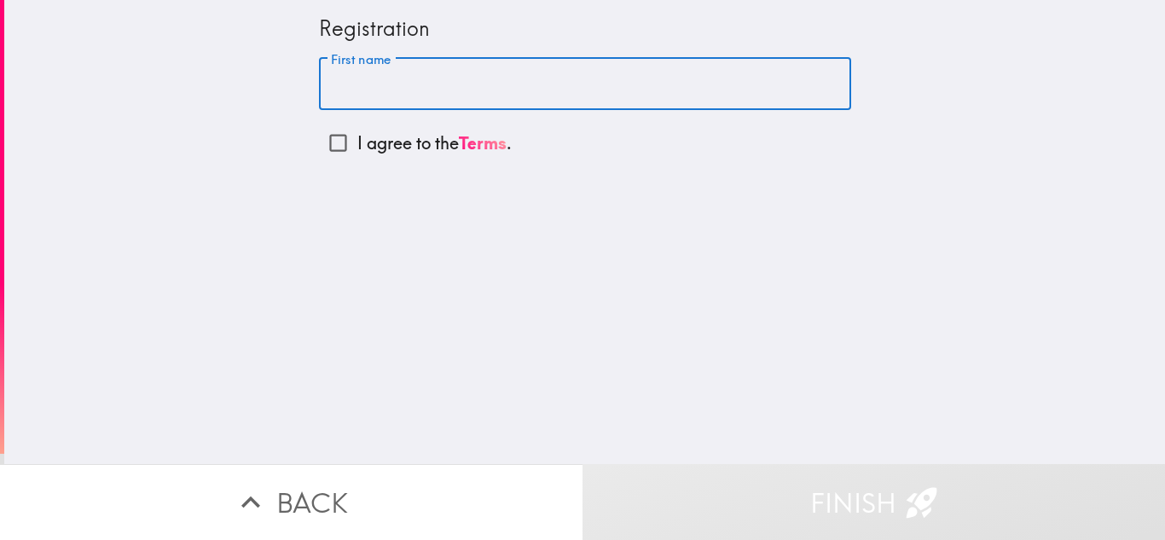
click at [542, 93] on input "First name" at bounding box center [585, 84] width 532 height 53
type input "Emily"
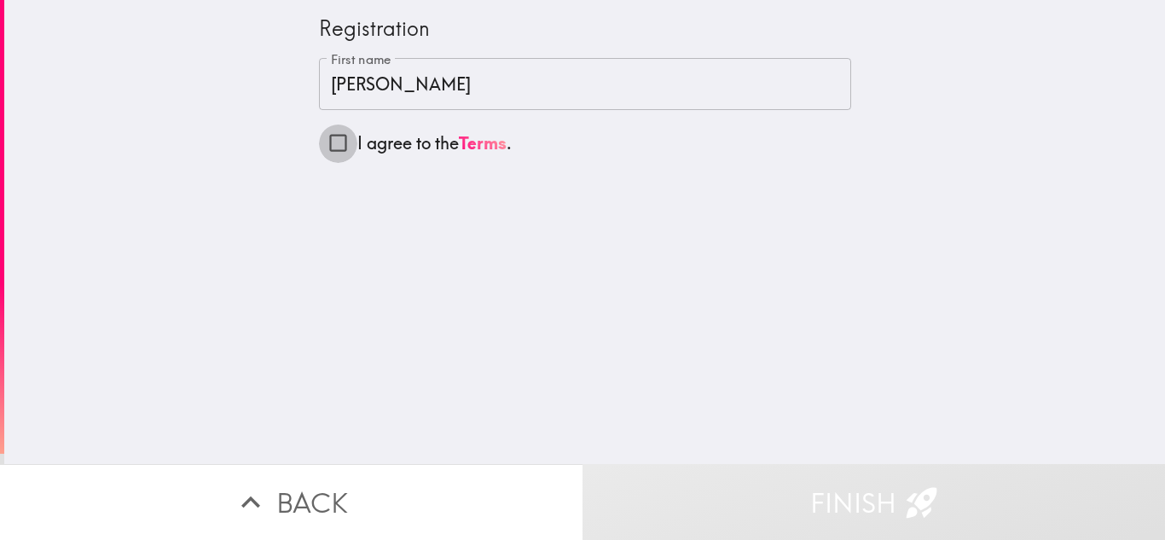
click at [333, 144] on input "I agree to the Terms ." at bounding box center [338, 143] width 38 height 38
checkbox input "true"
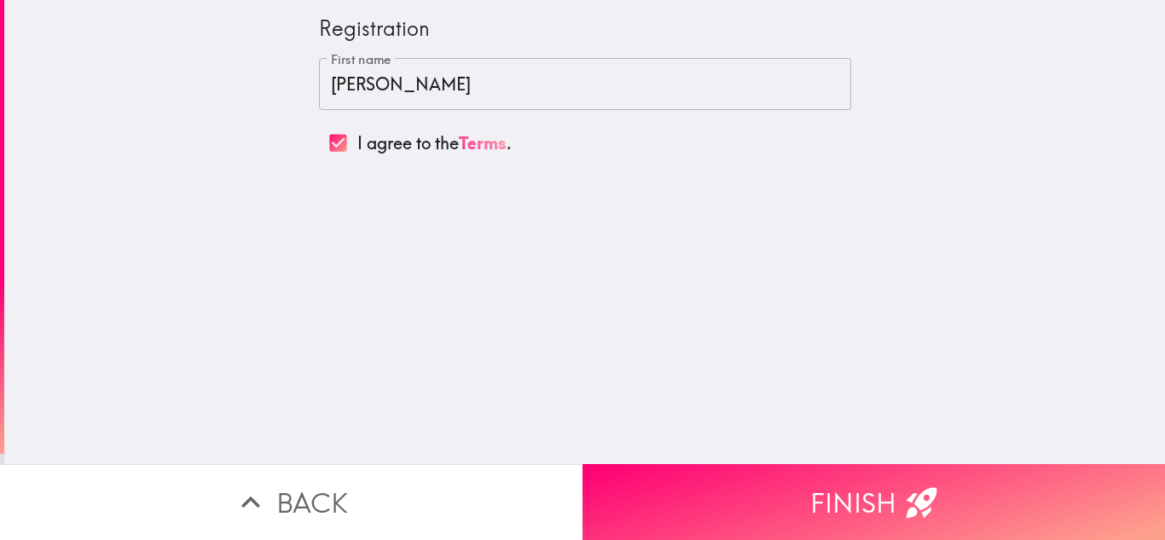
click at [472, 146] on link "Terms" at bounding box center [483, 142] width 48 height 21
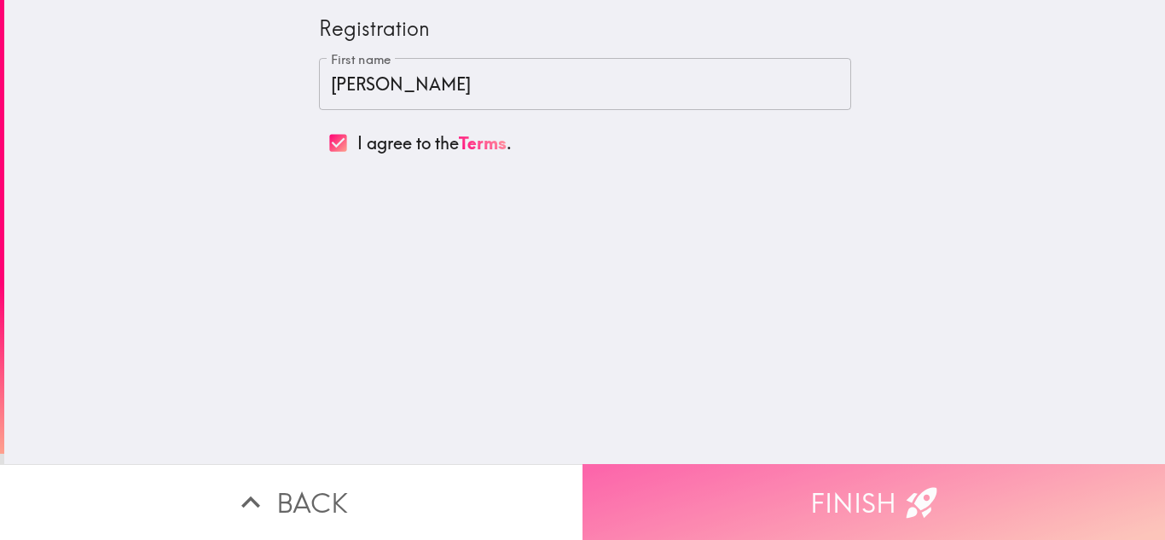
click at [739, 488] on button "Finish" at bounding box center [874, 502] width 583 height 76
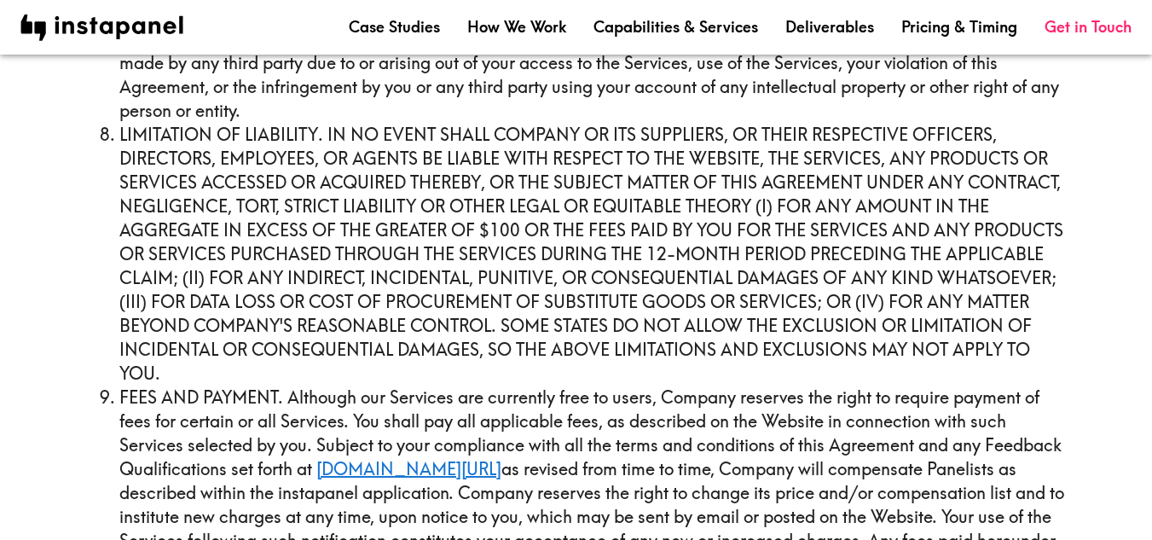
scroll to position [3637, 0]
